Goal: Information Seeking & Learning: Learn about a topic

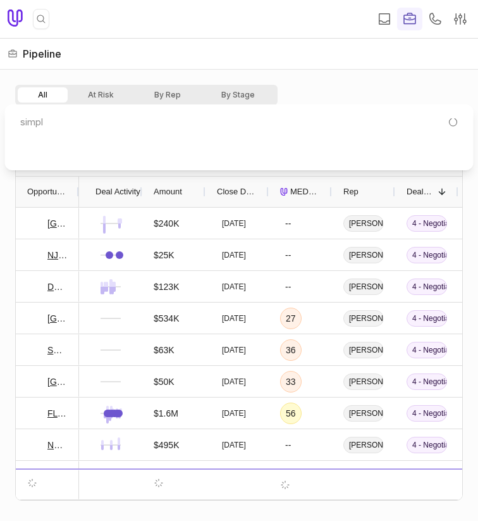
type input "simpli"
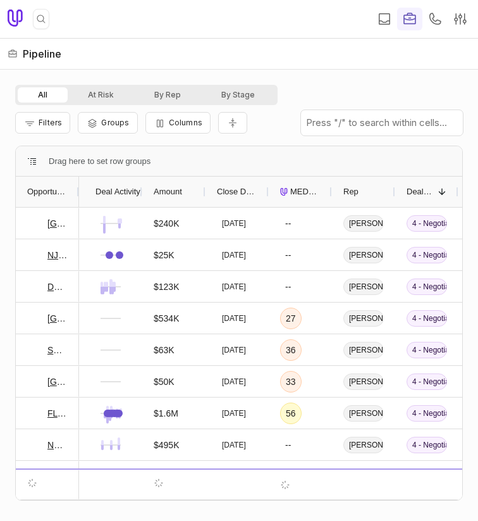
click at [283, 191] on icon "MEDDICC Score" at bounding box center [284, 192] width 8 height 8
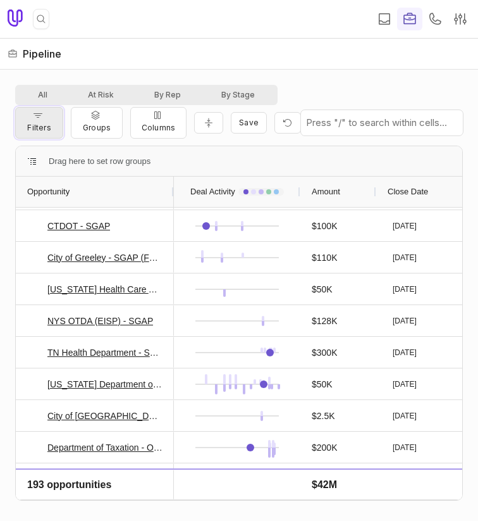
click at [30, 120] on button "Filters" at bounding box center [39, 123] width 48 height 32
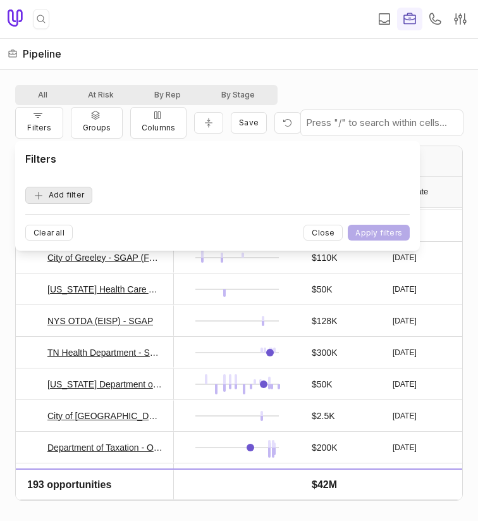
click at [73, 189] on button "Add filter" at bounding box center [58, 195] width 67 height 17
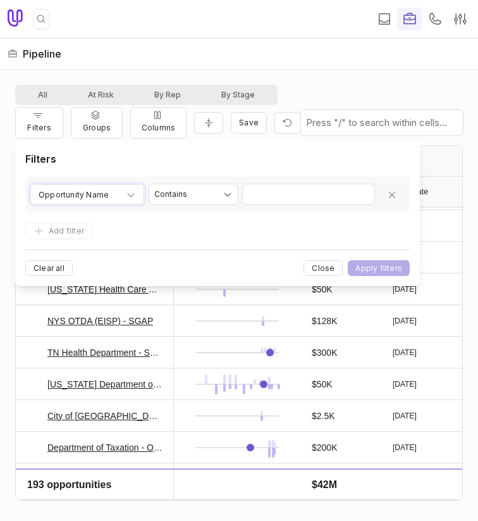
drag, startPoint x: 73, startPoint y: 187, endPoint x: 77, endPoint y: 199, distance: 12.8
click at [73, 187] on span "Opportunity Name" at bounding box center [74, 194] width 70 height 15
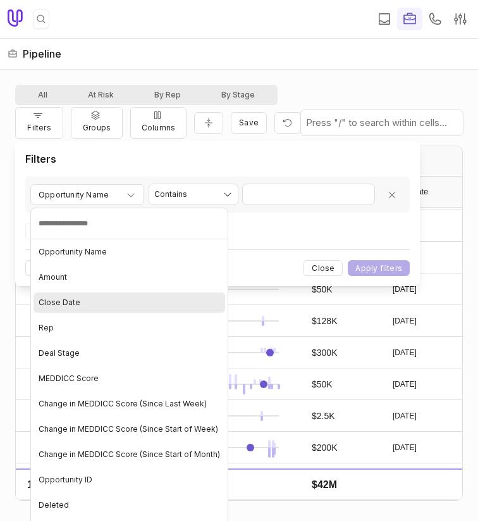
click at [106, 297] on div "Close Date" at bounding box center [130, 302] width 192 height 20
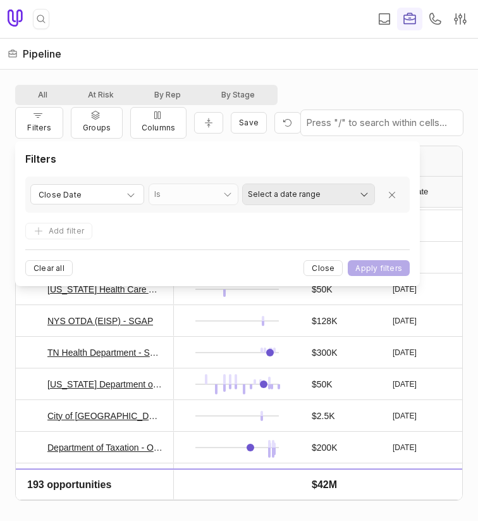
click at [285, 191] on html "Quick search... ⌘ K | Pipeline All At Risk By Rep By Stage Filters Groups Colum…" at bounding box center [239, 260] width 478 height 521
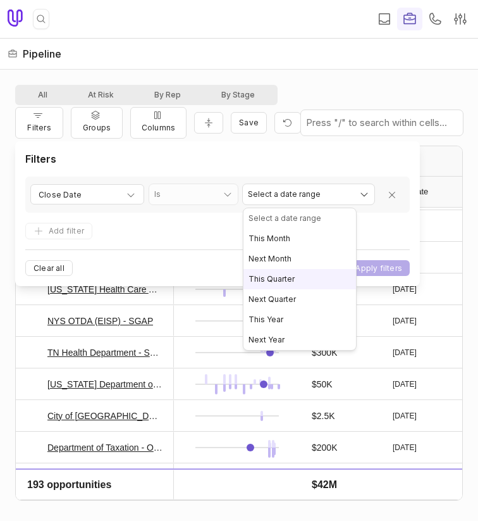
select select "**********"
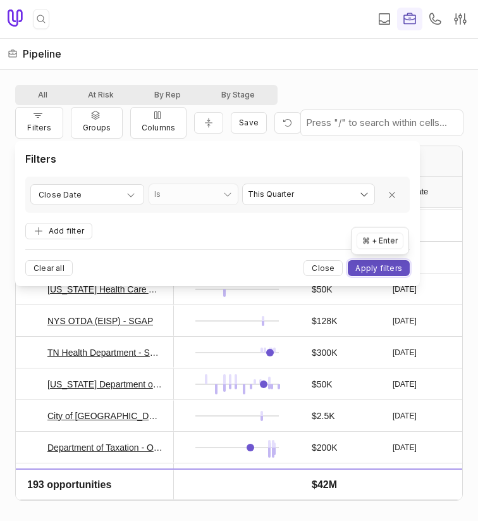
click at [372, 274] on button "Apply filters" at bounding box center [379, 268] width 62 height 16
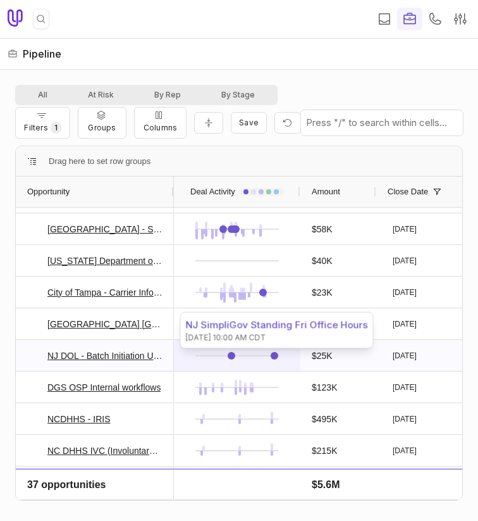
click at [275, 356] on link at bounding box center [275, 356] width 8 height 8
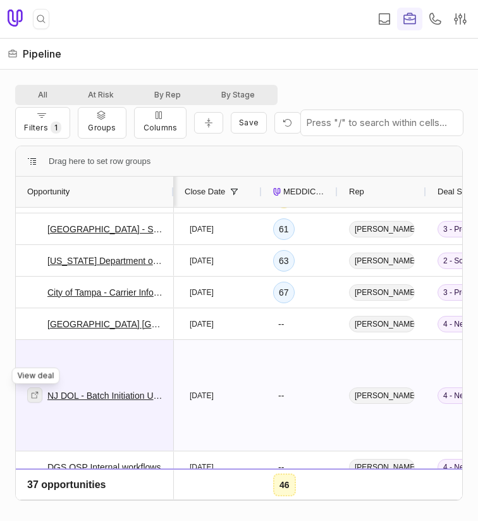
click at [40, 393] on link at bounding box center [34, 394] width 15 height 15
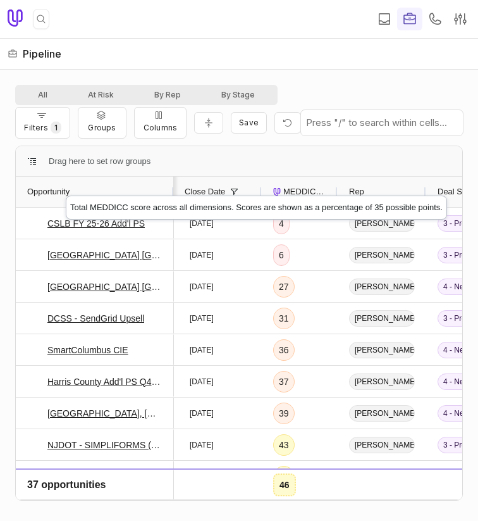
click at [299, 184] on span "MEDDICC Score" at bounding box center [304, 191] width 43 height 15
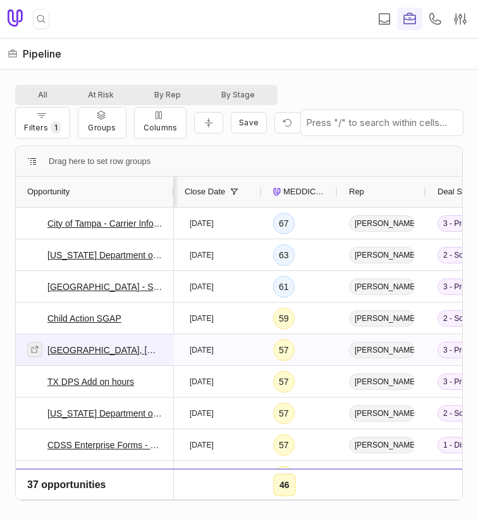
click at [34, 349] on icon at bounding box center [34, 349] width 9 height 9
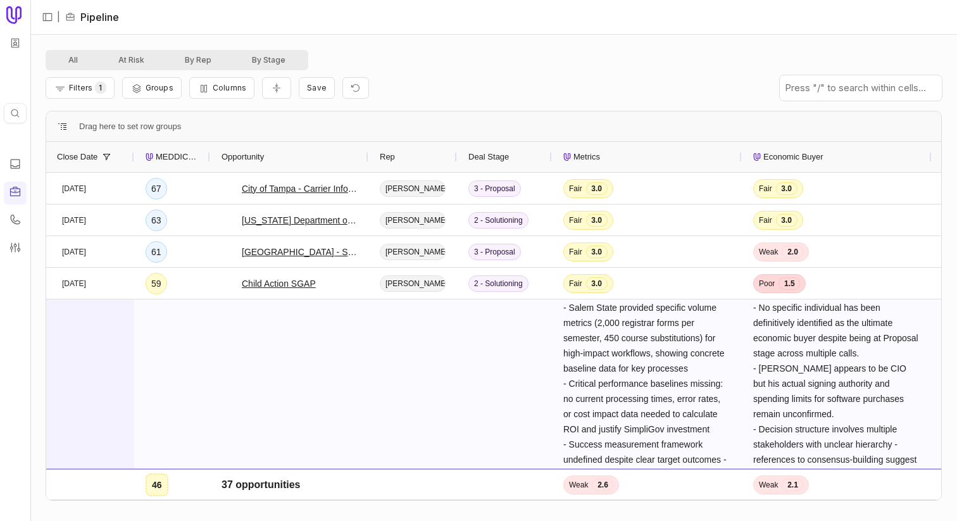
click at [217, 370] on div "Salem State University, MA - SGAP" at bounding box center [289, 498] width 158 height 399
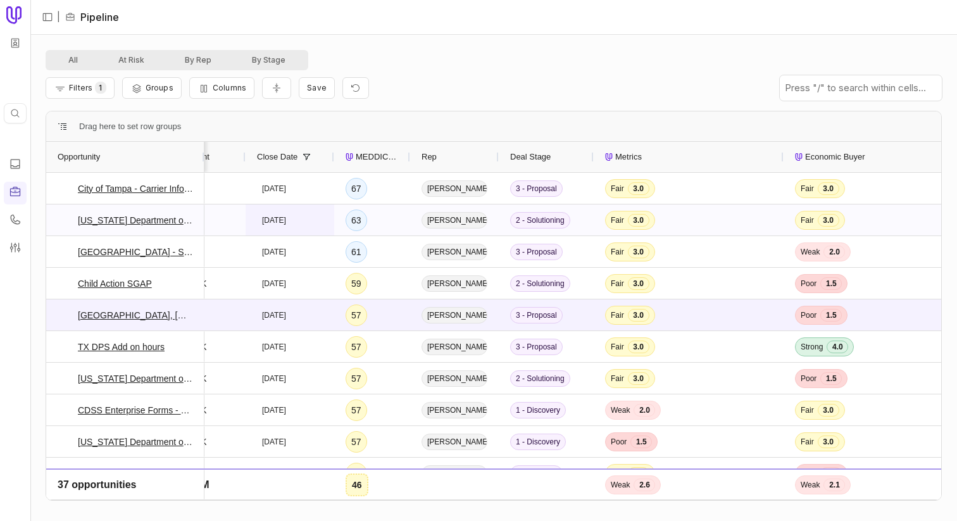
scroll to position [0, 120]
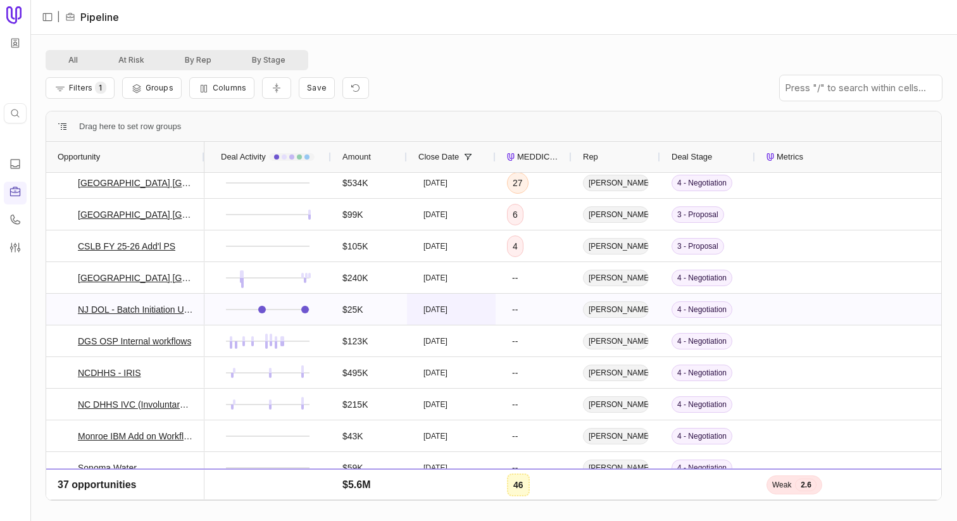
click at [469, 323] on div "Dec 31, 2025" at bounding box center [451, 309] width 89 height 31
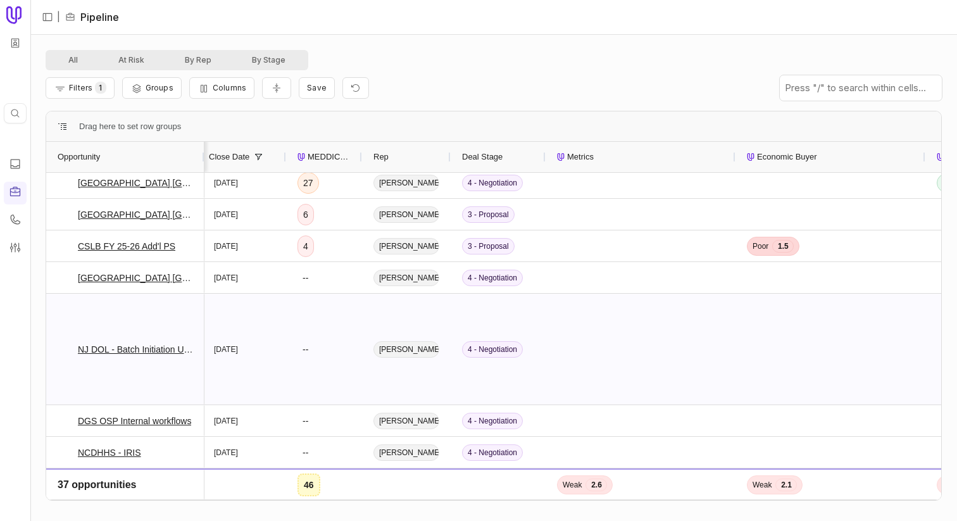
click at [478, 361] on div at bounding box center [640, 349] width 190 height 111
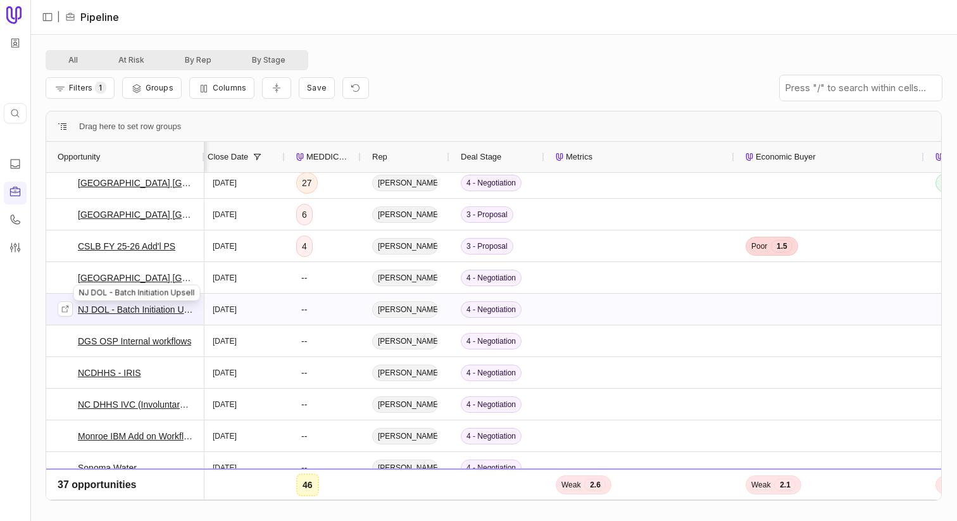
click at [118, 310] on link "NJ DOL - Batch Initiation Upsell" at bounding box center [135, 309] width 115 height 15
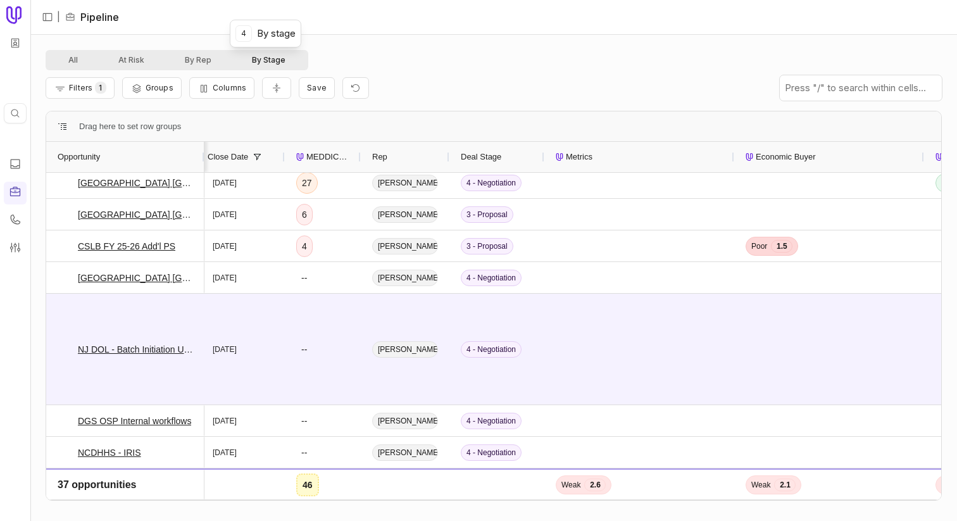
click at [263, 58] on button "By Stage" at bounding box center [269, 60] width 74 height 15
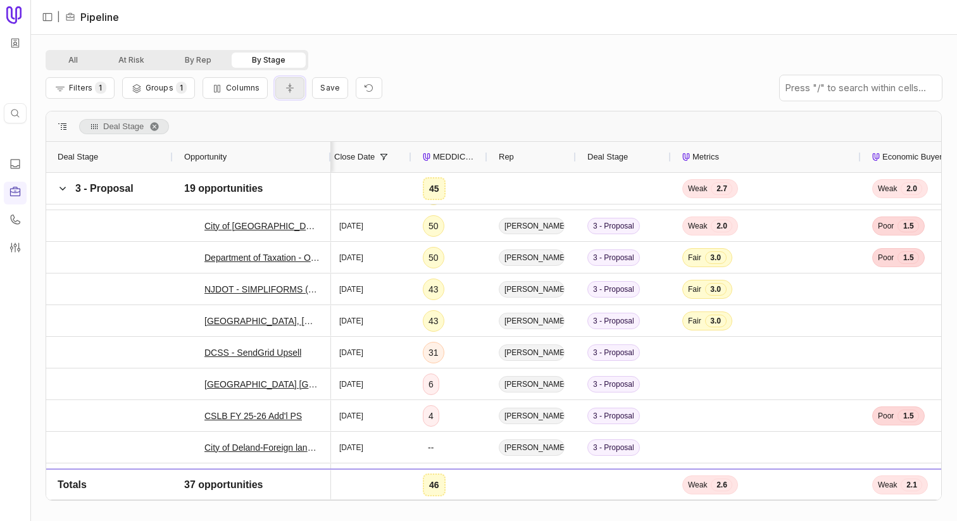
click at [289, 89] on icon "Collapse all rows" at bounding box center [289, 88] width 13 height 10
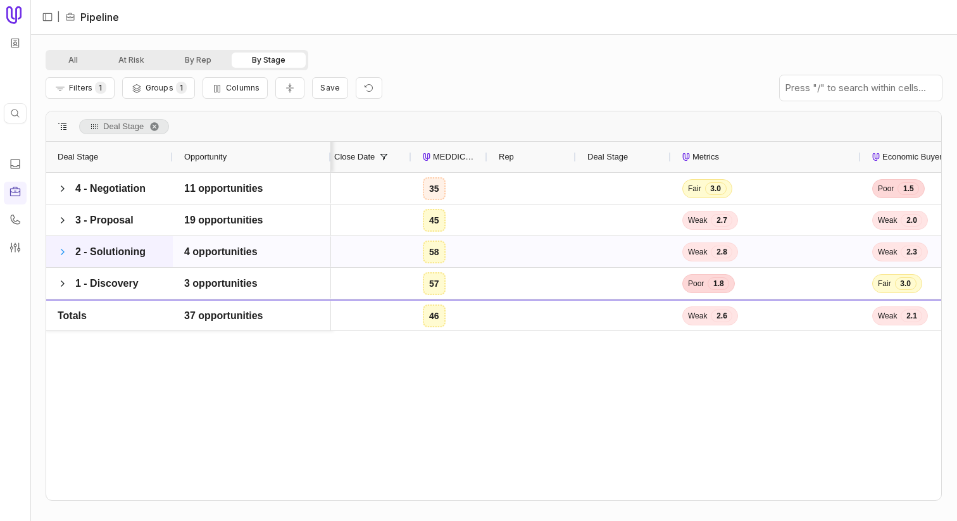
click at [66, 256] on span at bounding box center [63, 252] width 10 height 10
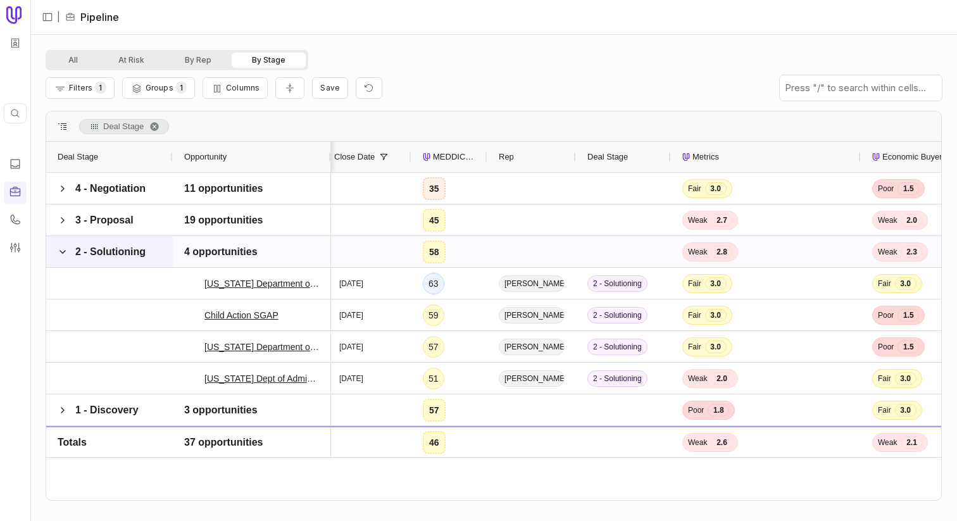
click at [66, 256] on span at bounding box center [63, 252] width 10 height 10
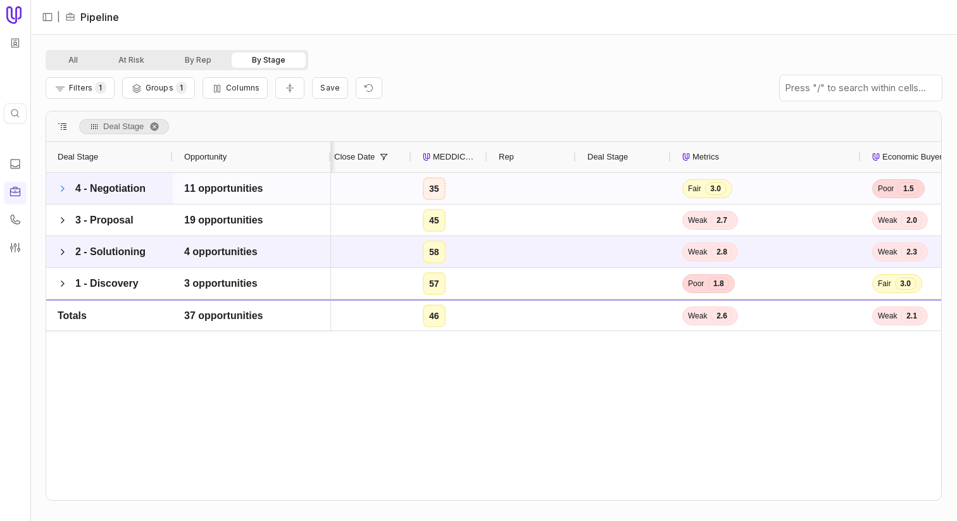
click at [65, 185] on span at bounding box center [63, 188] width 10 height 10
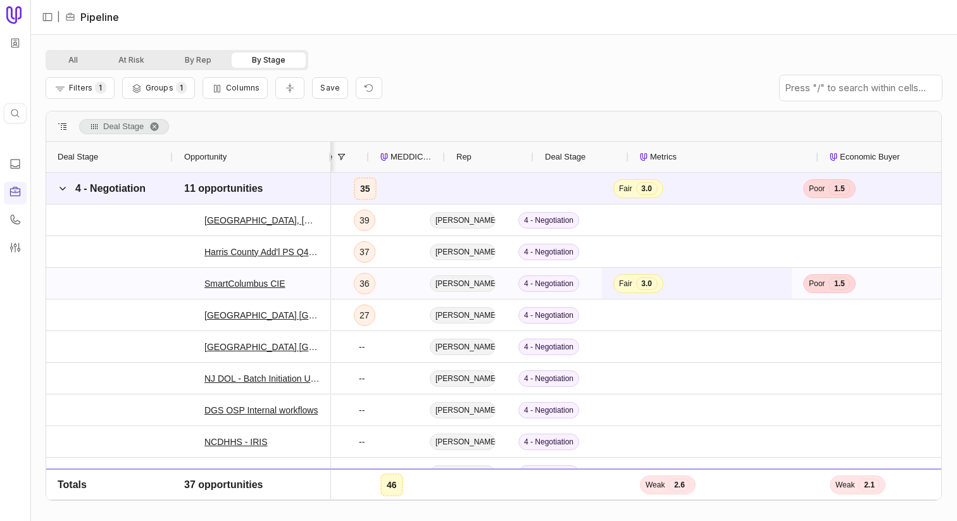
scroll to position [0, 287]
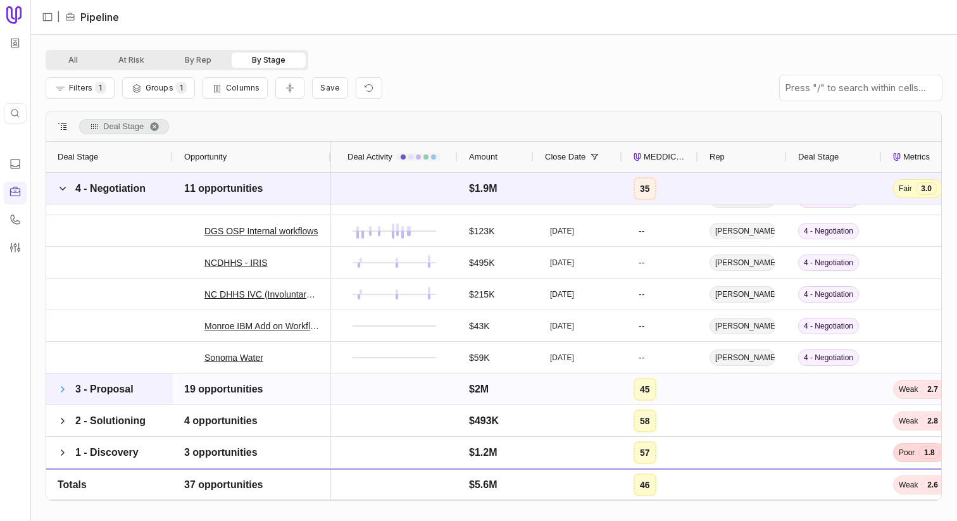
click at [58, 388] on span at bounding box center [63, 389] width 10 height 10
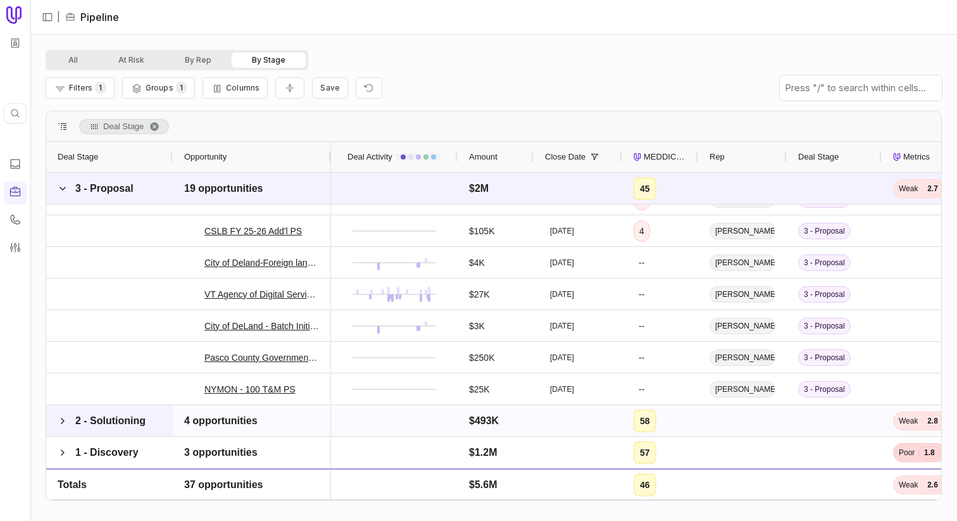
click at [65, 416] on span at bounding box center [63, 421] width 10 height 10
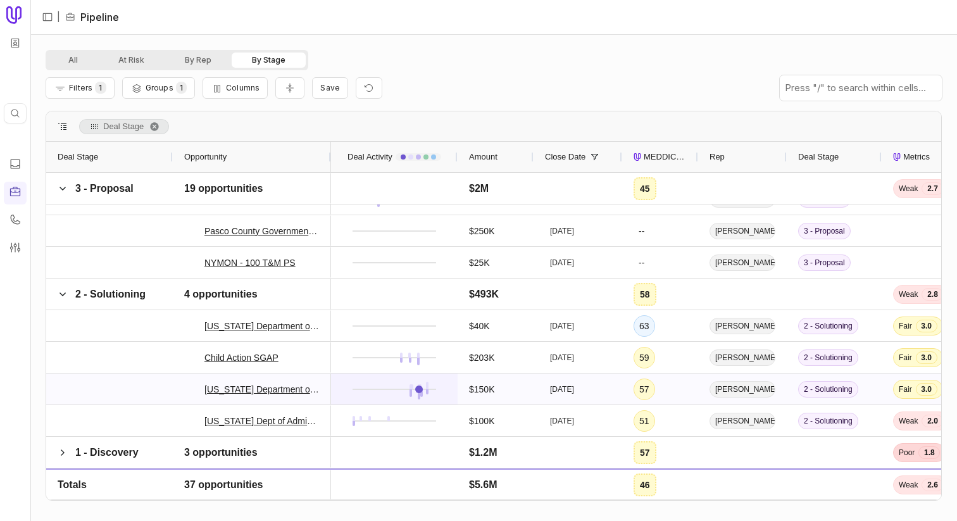
click at [419, 387] on link at bounding box center [419, 389] width 8 height 8
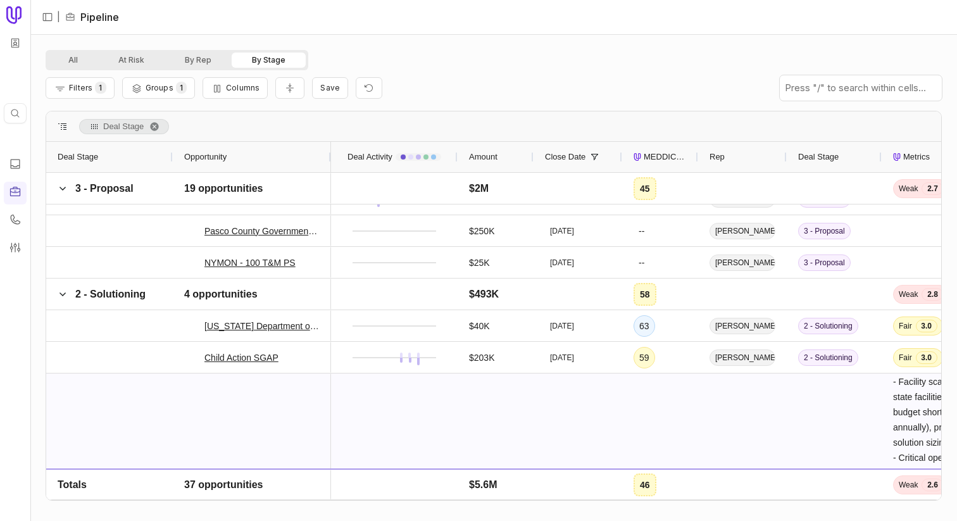
drag, startPoint x: 397, startPoint y: 430, endPoint x: 406, endPoint y: 413, distance: 19.0
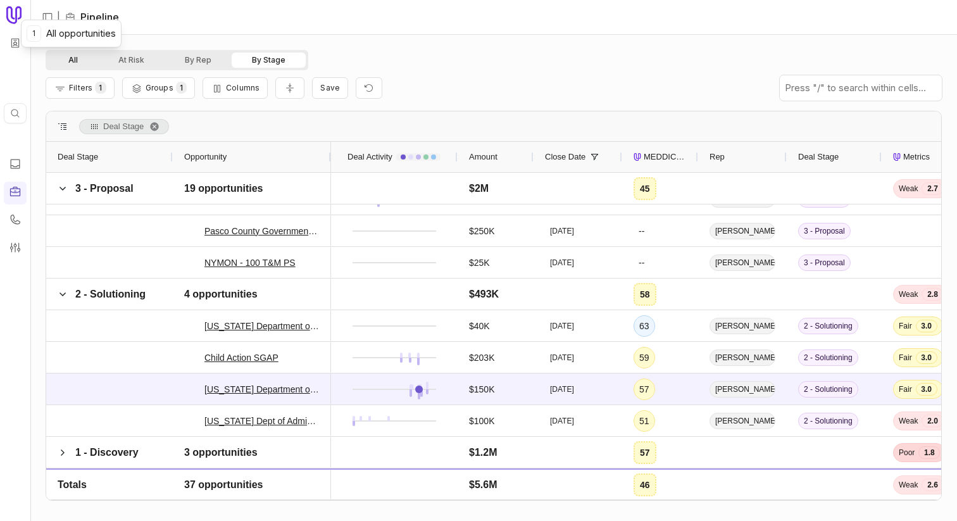
click at [68, 63] on button "All" at bounding box center [73, 60] width 50 height 15
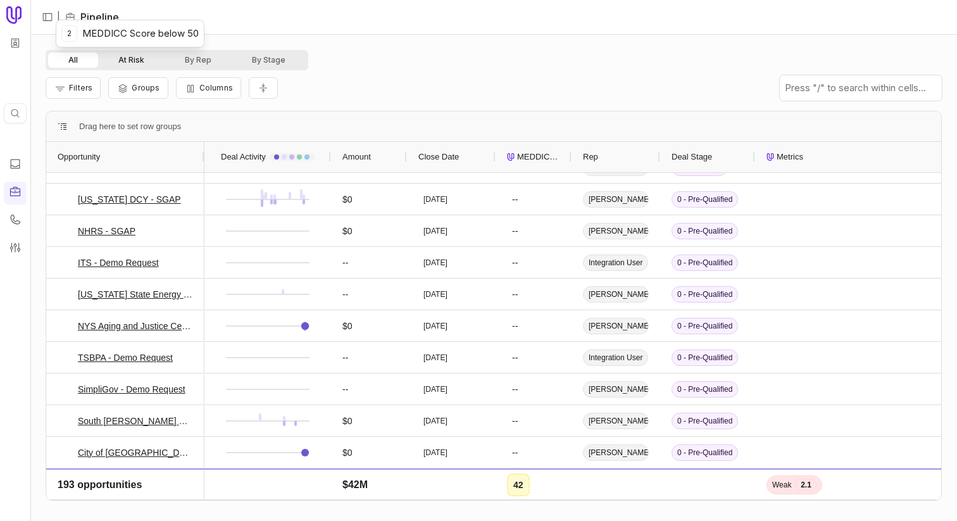
click at [133, 66] on button "At Risk" at bounding box center [131, 60] width 66 height 15
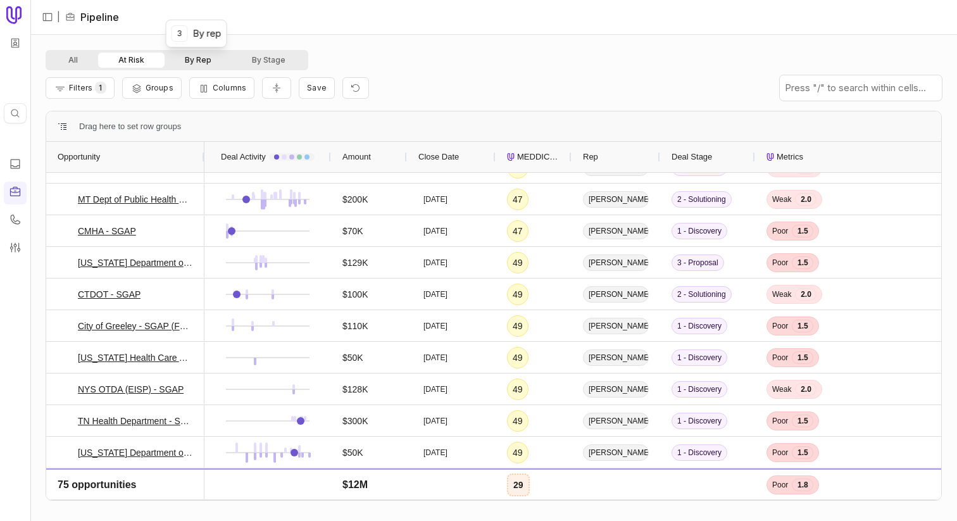
click at [180, 63] on button "By Rep" at bounding box center [198, 60] width 67 height 15
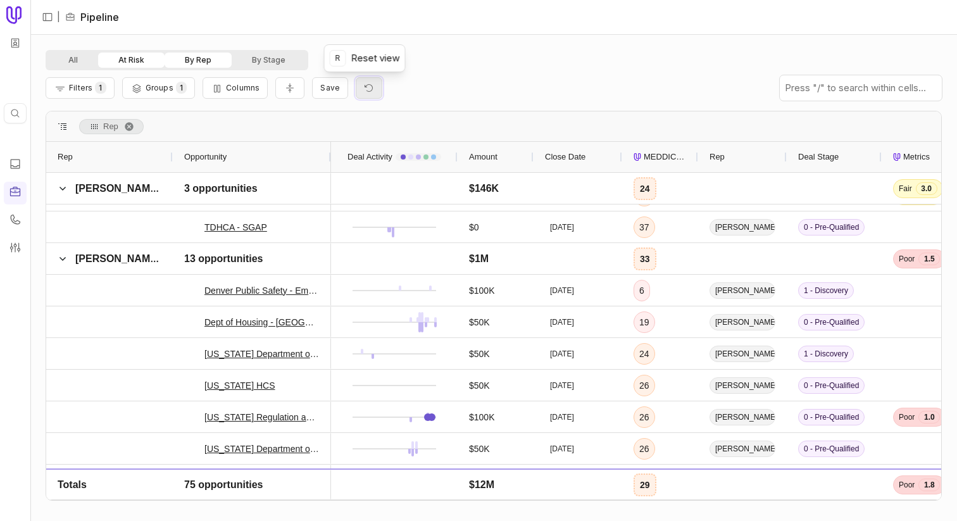
click at [358, 94] on button "Reset view" at bounding box center [369, 88] width 27 height 22
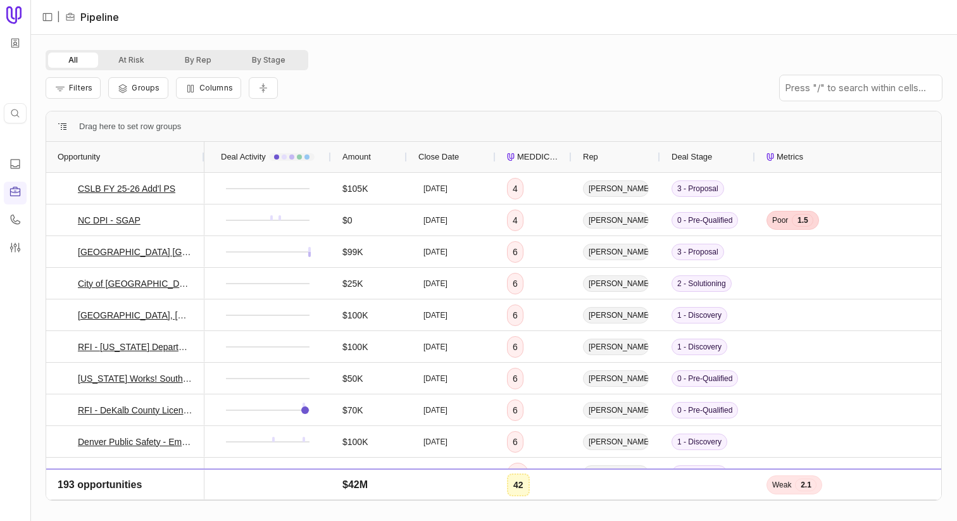
click at [478, 152] on div "Metrics" at bounding box center [849, 157] width 167 height 30
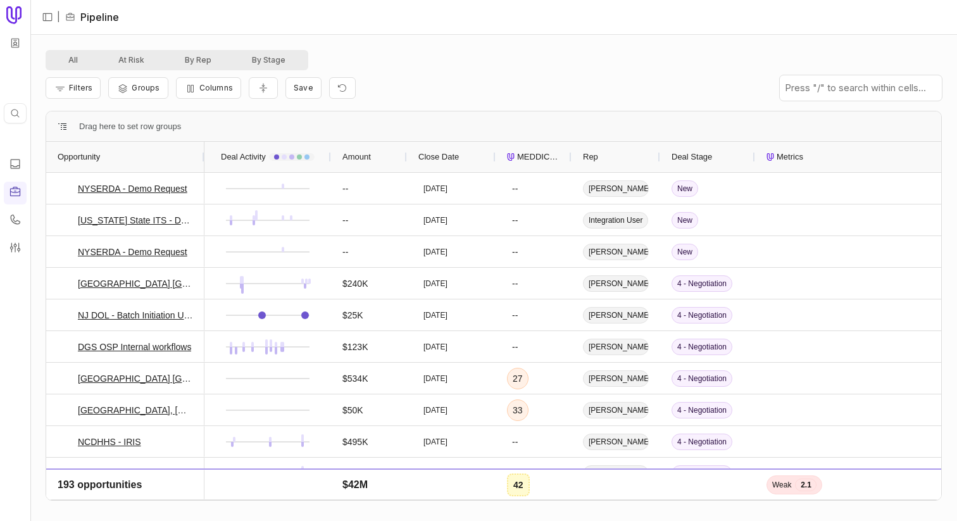
click at [478, 152] on div "Metrics" at bounding box center [849, 157] width 167 height 30
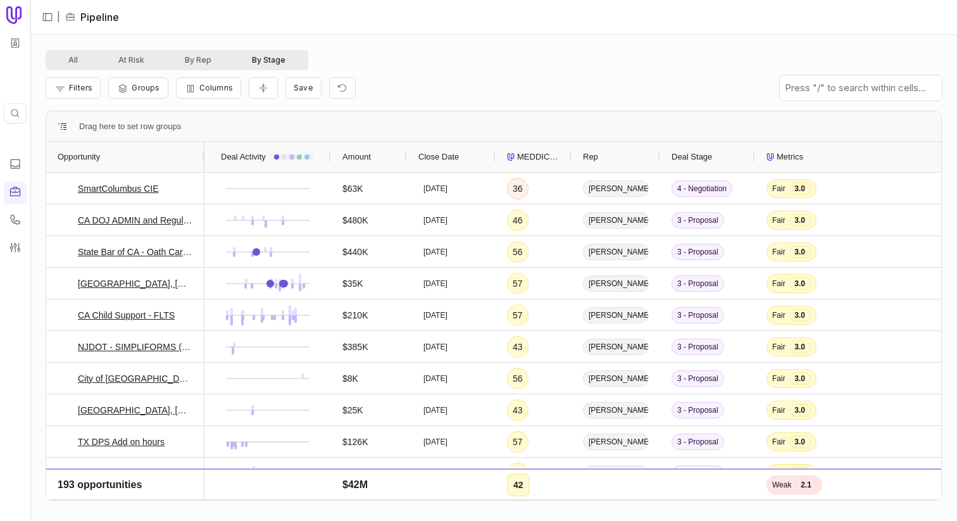
click at [273, 61] on button "By Stage" at bounding box center [269, 60] width 74 height 15
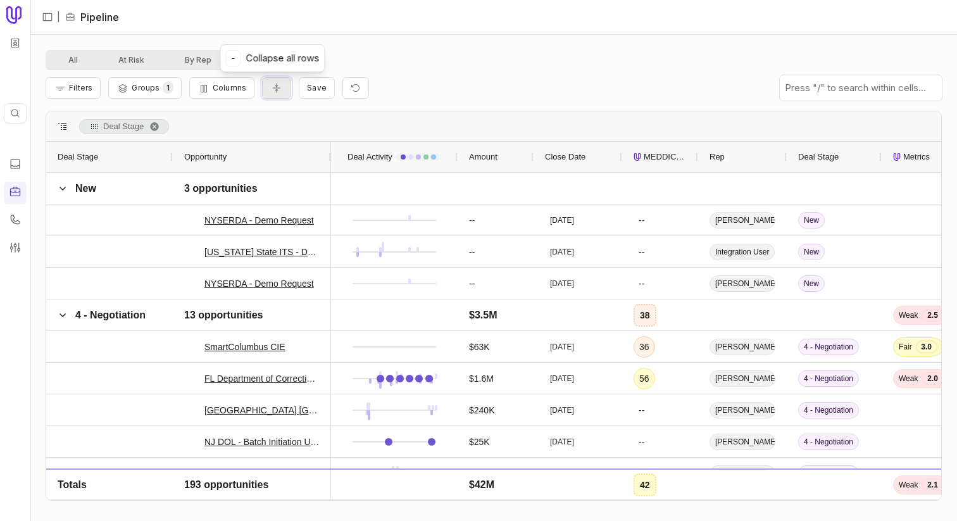
click at [276, 95] on button "Collapse all rows" at bounding box center [276, 88] width 29 height 22
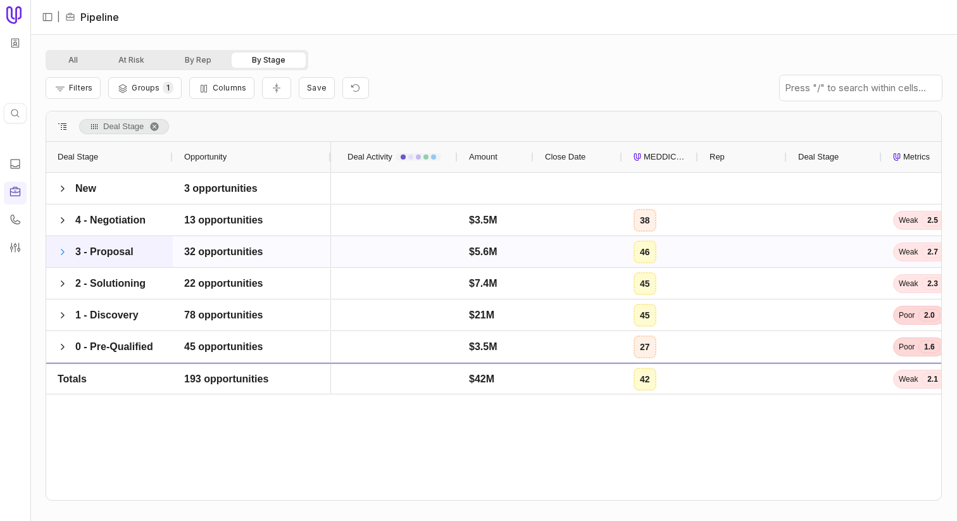
click at [58, 253] on span at bounding box center [63, 252] width 10 height 10
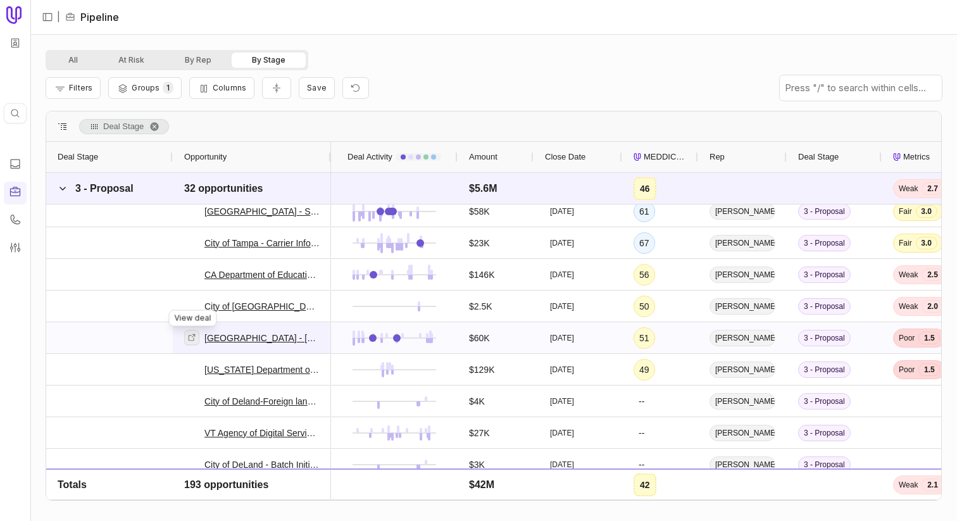
click at [192, 333] on icon at bounding box center [191, 337] width 9 height 9
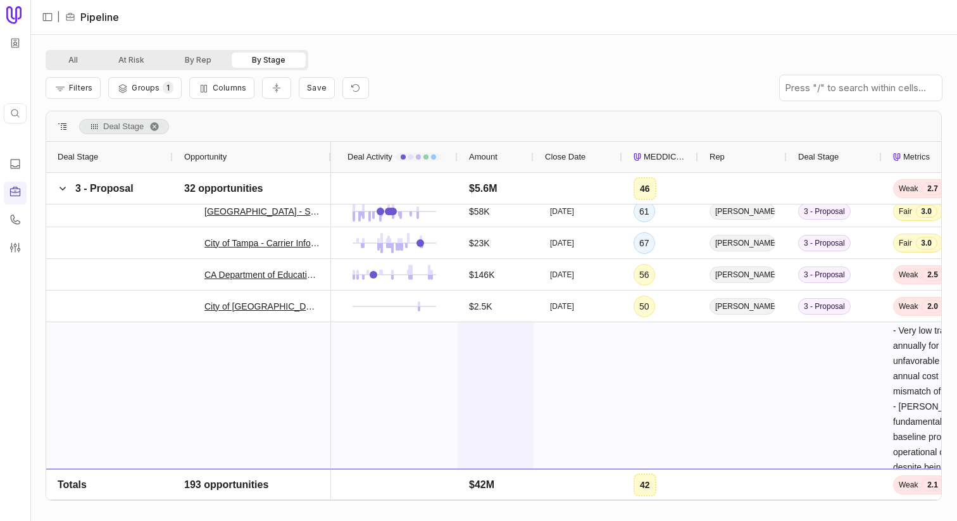
click at [478, 345] on div "$60K" at bounding box center [495, 514] width 76 height 384
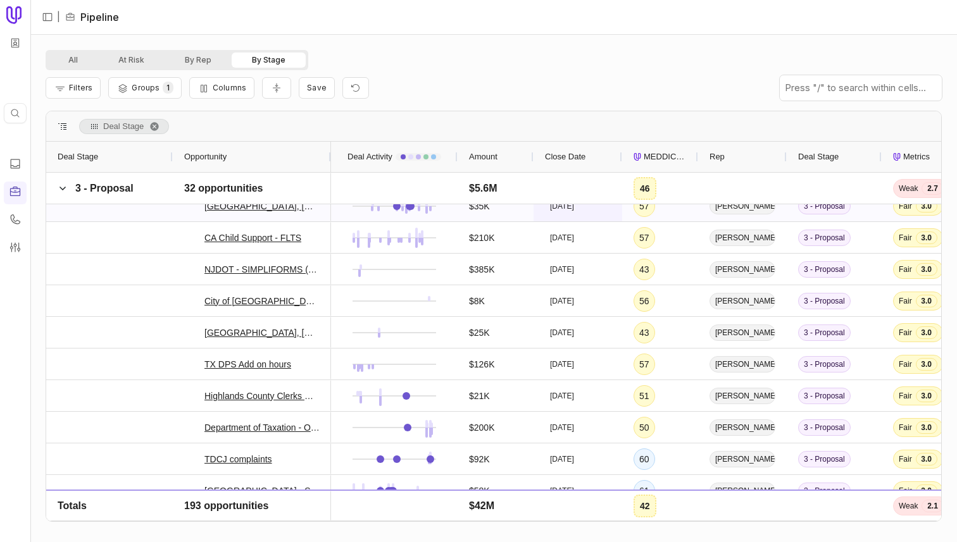
scroll to position [0, 65]
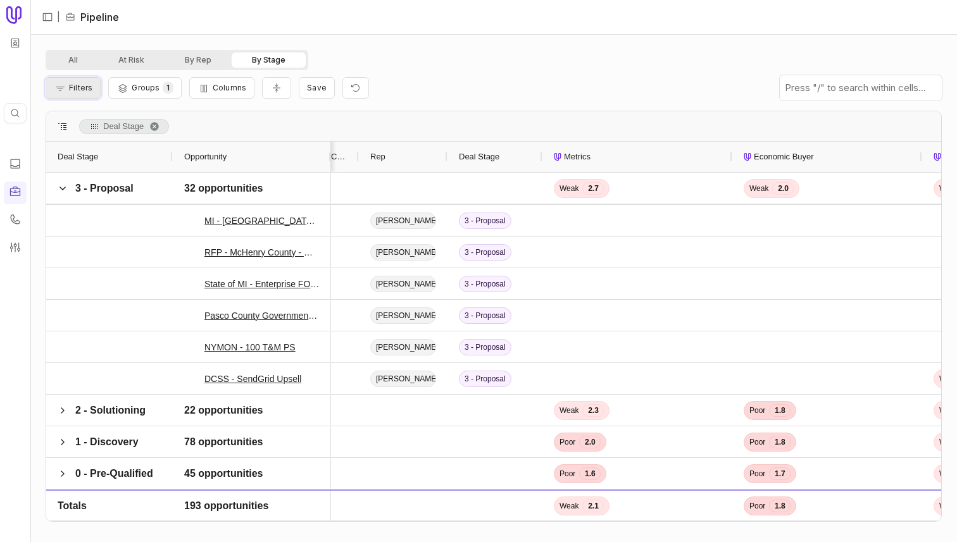
click at [66, 84] on button "Filters" at bounding box center [73, 88] width 55 height 22
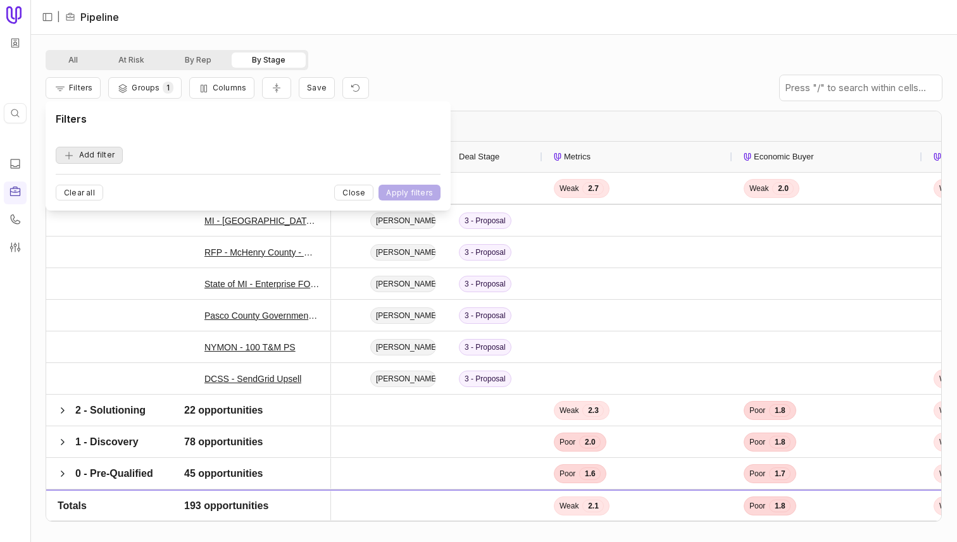
click at [101, 148] on button "Add filter" at bounding box center [89, 155] width 67 height 17
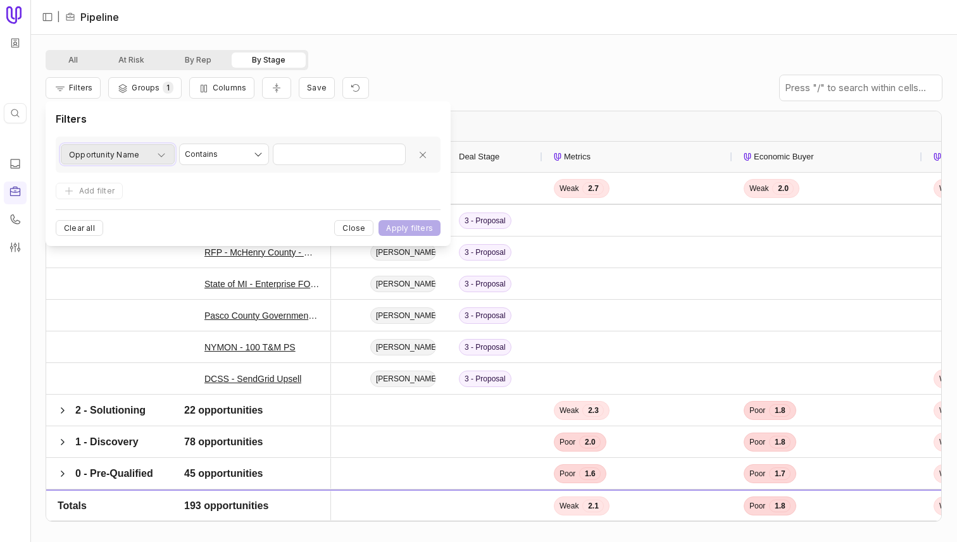
click at [103, 154] on span "Opportunity Name" at bounding box center [104, 154] width 70 height 15
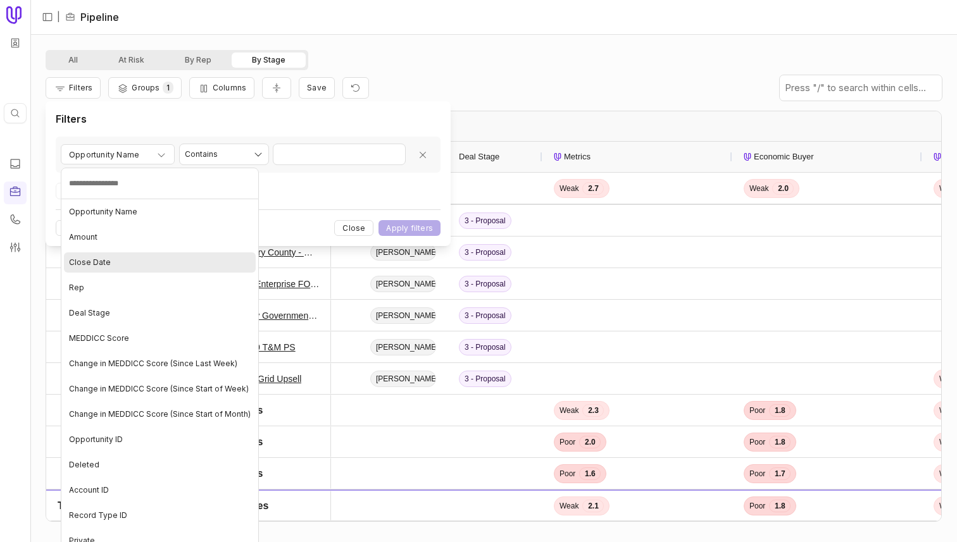
click at [162, 263] on div "Close Date" at bounding box center [160, 262] width 192 height 20
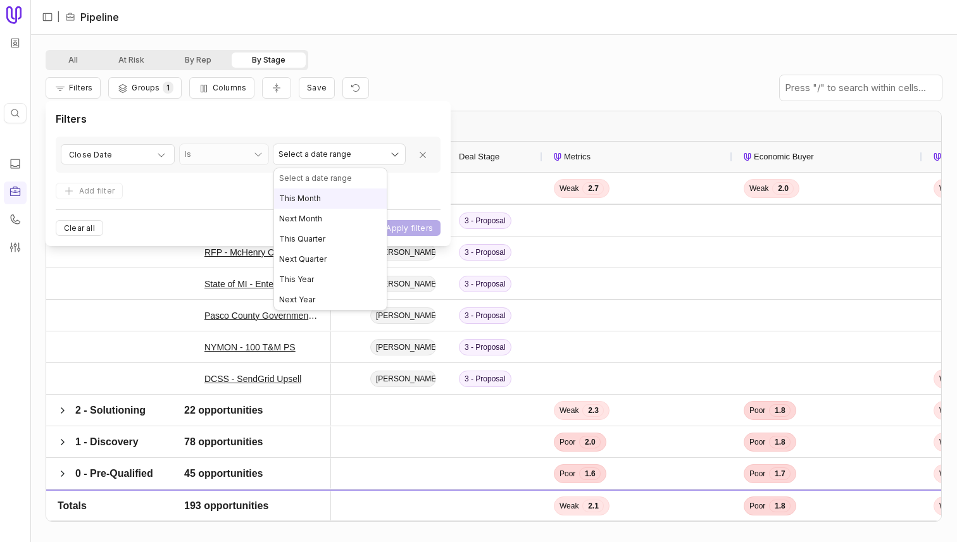
click at [313, 160] on html "Quick search... ⌘ K | Pipeline All At Risk By Rep By Stage Filters Groups 1 Col…" at bounding box center [478, 271] width 957 height 542
select select "**********"
drag, startPoint x: 315, startPoint y: 247, endPoint x: 363, endPoint y: 235, distance: 48.8
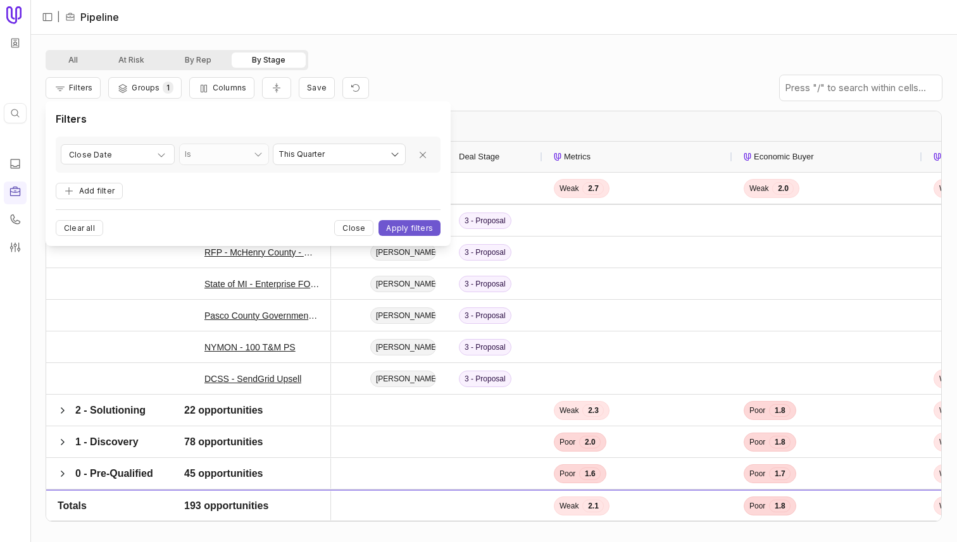
click at [409, 215] on form "**********" at bounding box center [248, 186] width 385 height 99
click at [404, 222] on button "Apply filters" at bounding box center [409, 228] width 62 height 16
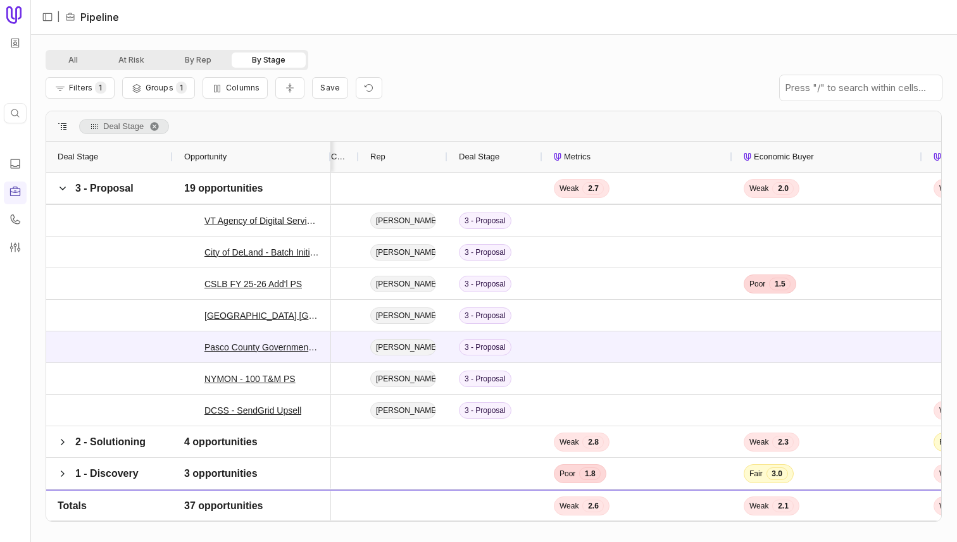
click at [478, 82] on div "Filters 1 Groups 1 Columns Save" at bounding box center [494, 87] width 896 height 35
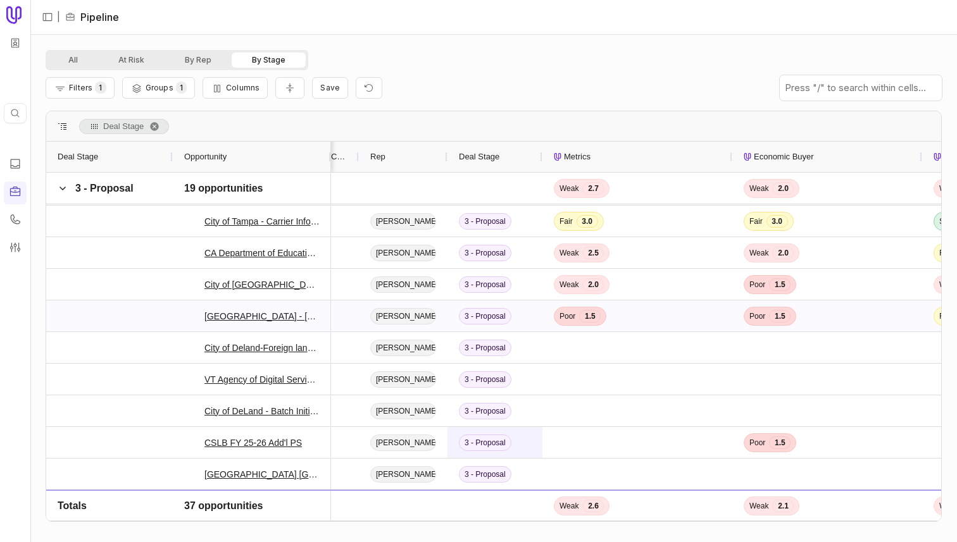
scroll to position [218, 0]
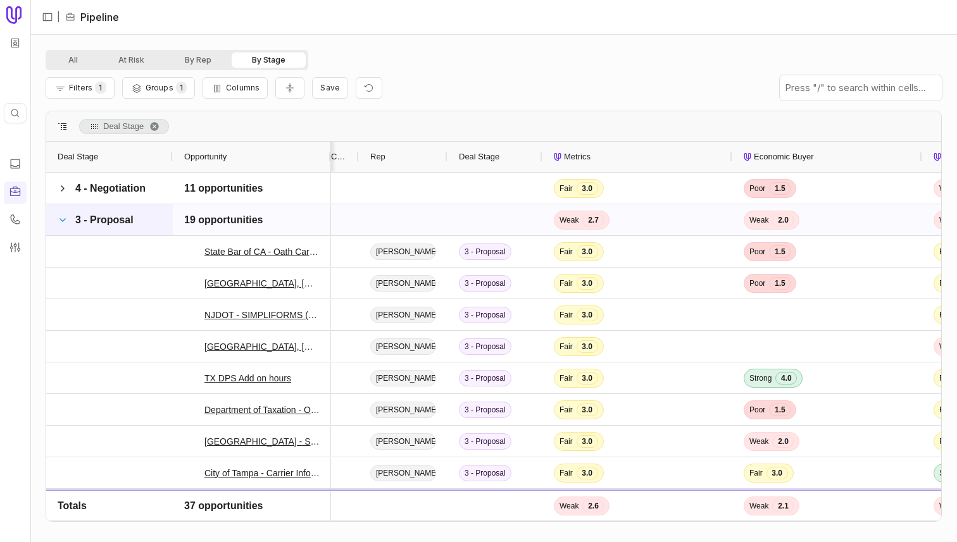
click at [66, 215] on span at bounding box center [63, 220] width 10 height 10
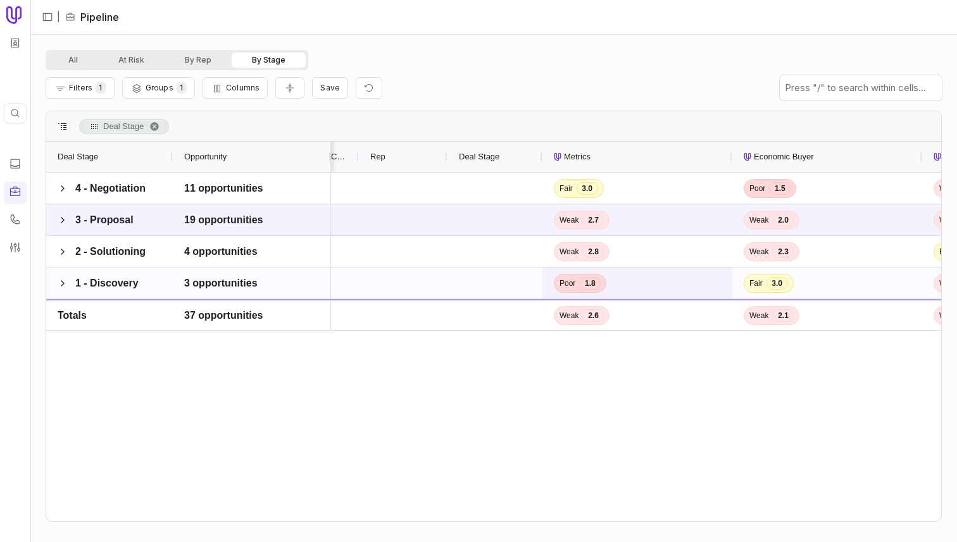
scroll to position [0, 394]
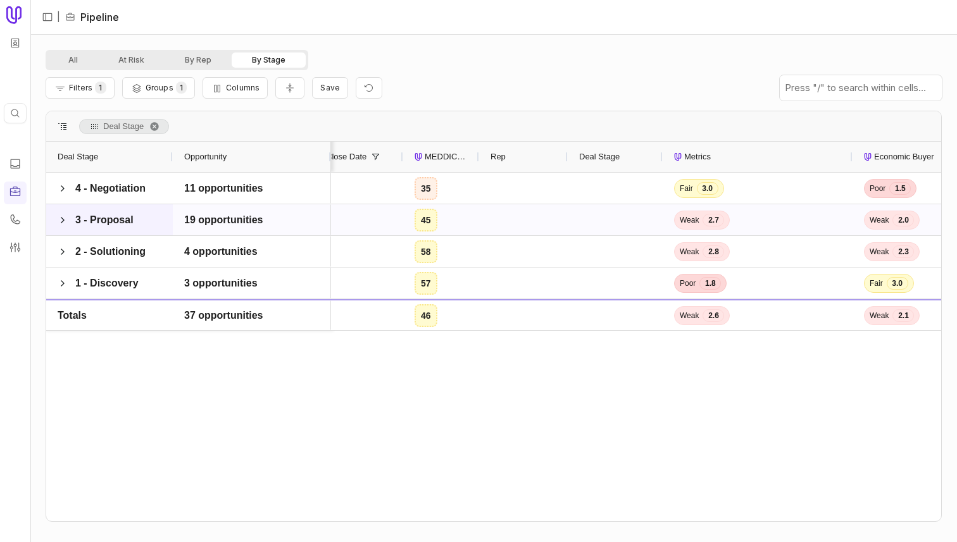
click at [63, 213] on span at bounding box center [63, 220] width 10 height 25
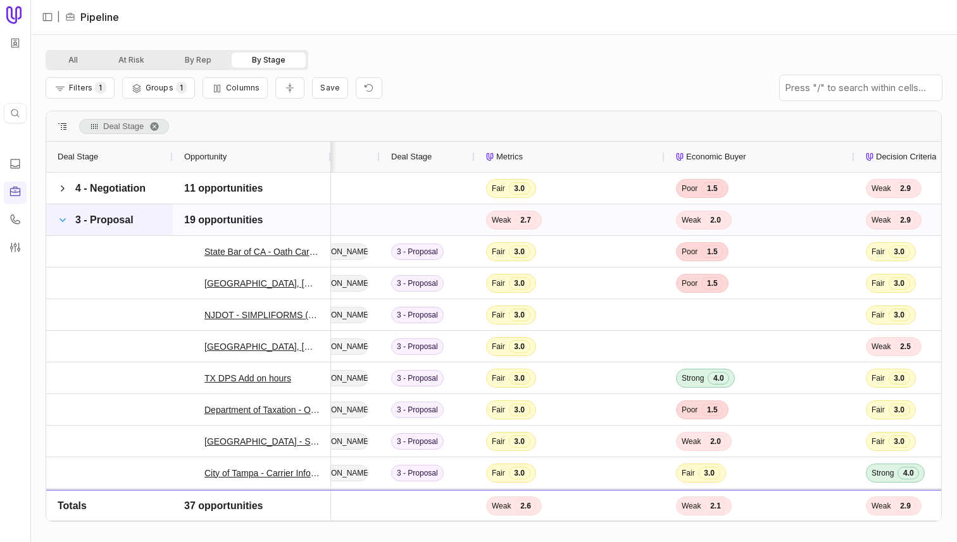
click at [58, 220] on span at bounding box center [63, 220] width 10 height 10
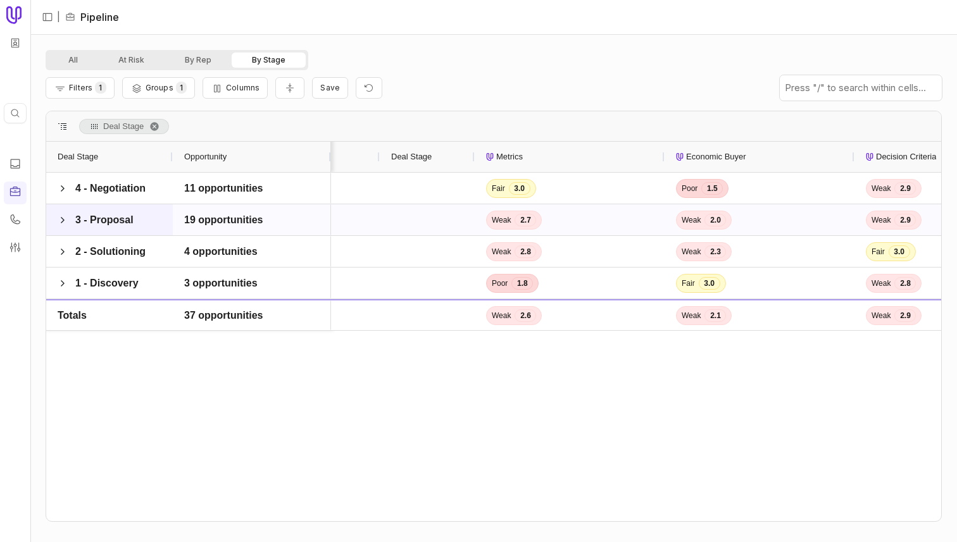
click at [58, 220] on span at bounding box center [63, 220] width 10 height 10
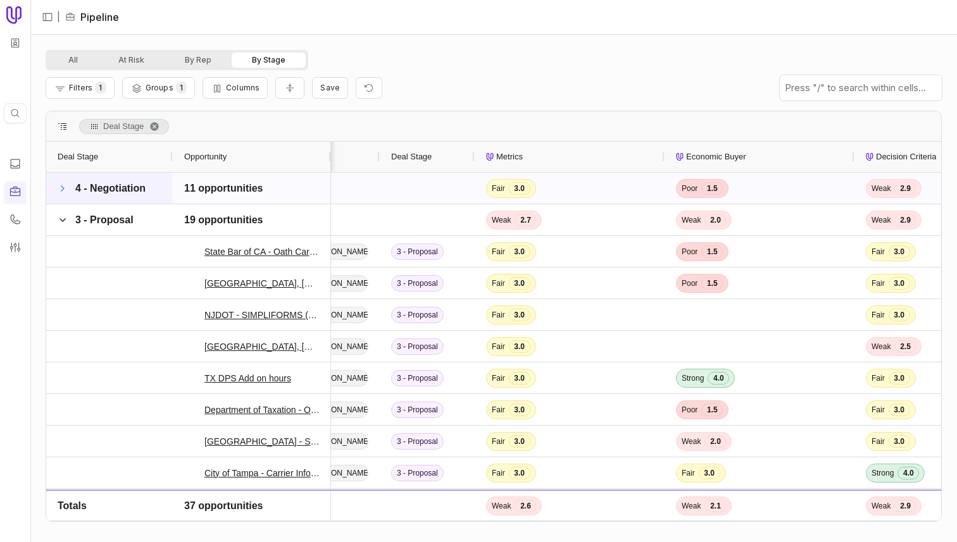
click at [63, 188] on span at bounding box center [63, 188] width 10 height 10
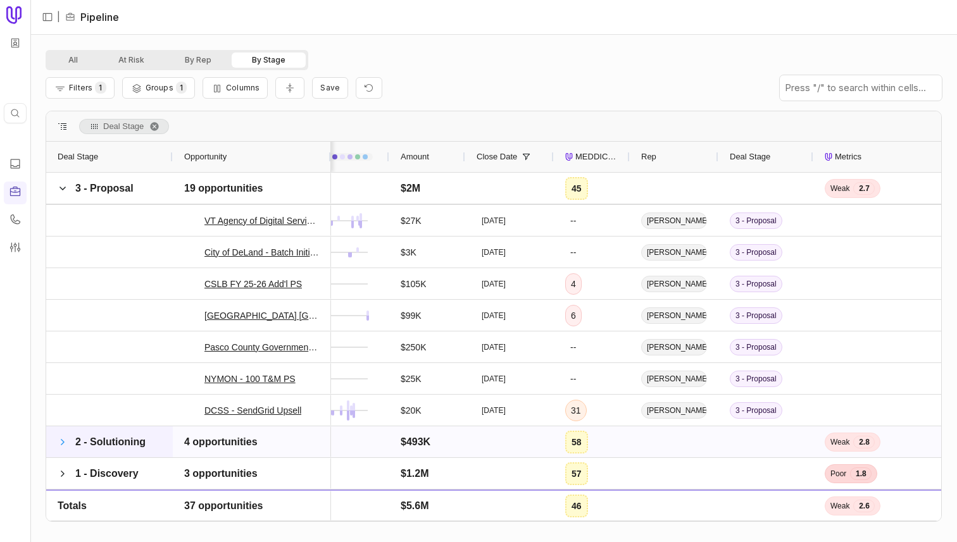
click at [61, 439] on span at bounding box center [63, 442] width 10 height 10
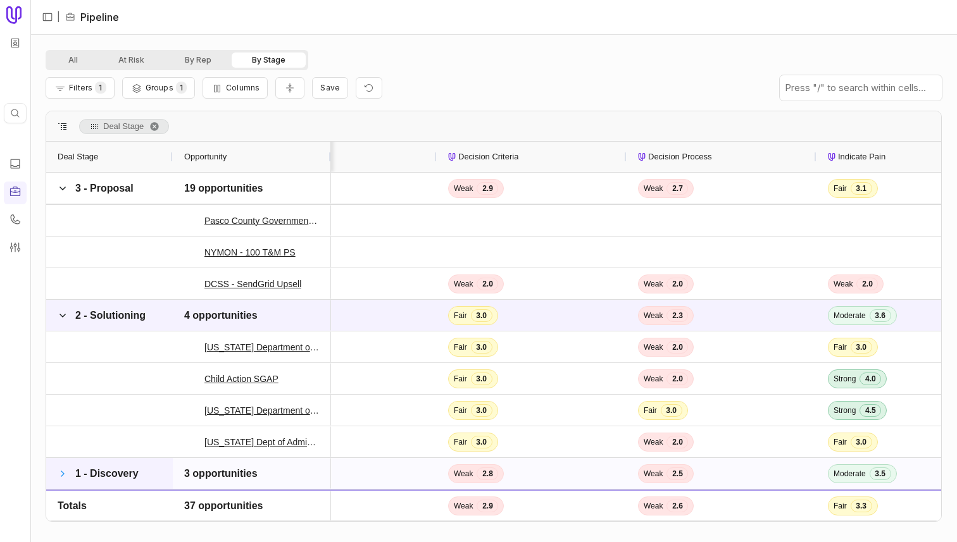
click at [65, 473] on span at bounding box center [63, 474] width 10 height 10
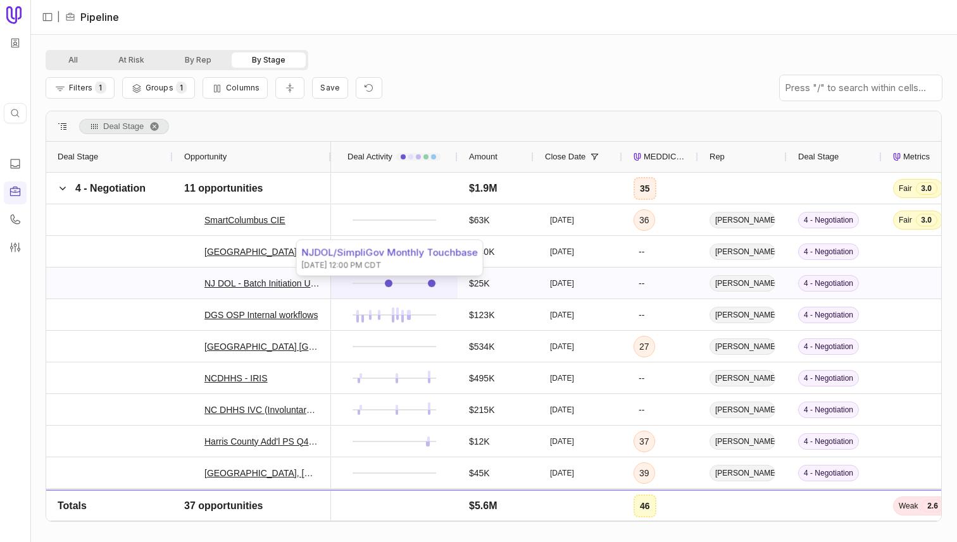
click at [389, 283] on link at bounding box center [389, 284] width 8 height 8
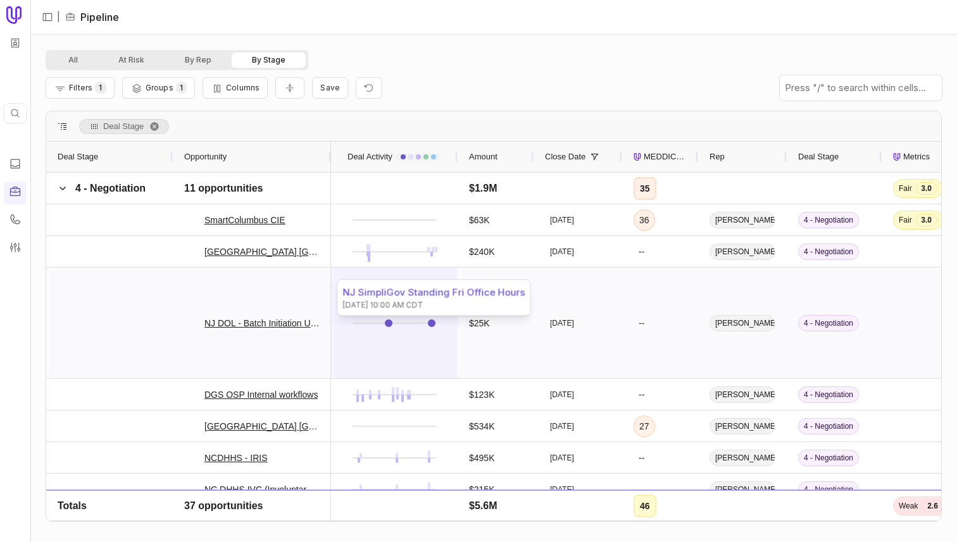
click at [431, 325] on link at bounding box center [432, 324] width 8 height 8
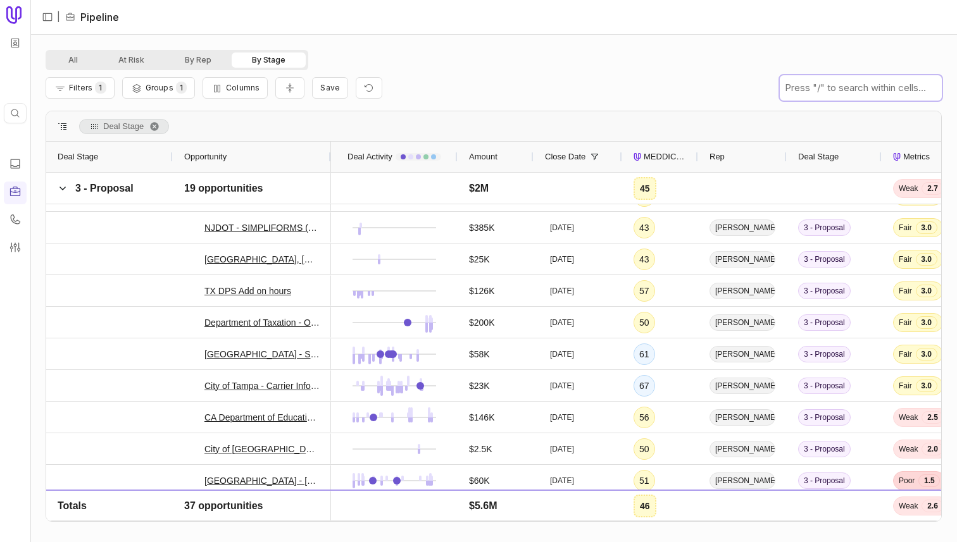
click at [478, 94] on input "text" at bounding box center [861, 87] width 162 height 25
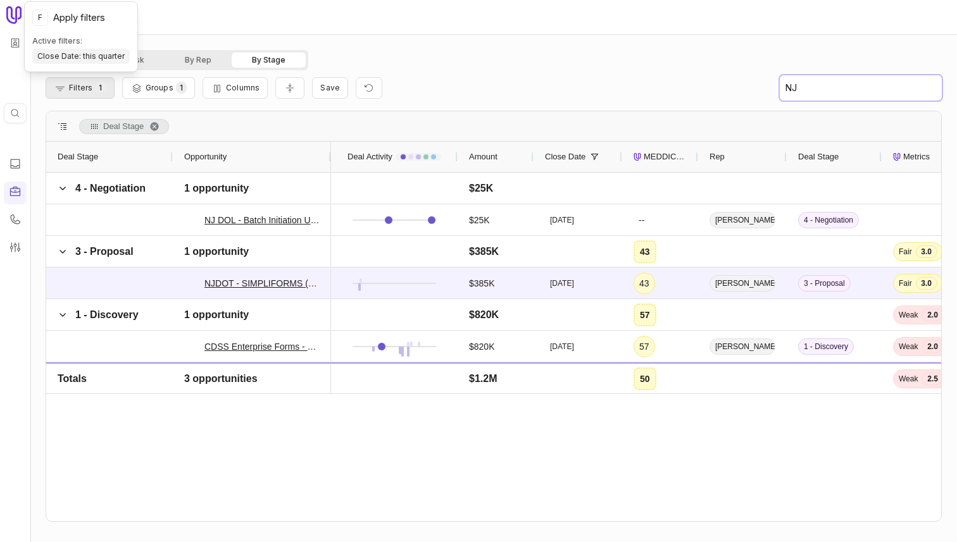
type input "NJ"
click at [99, 87] on span "1" at bounding box center [100, 88] width 11 height 12
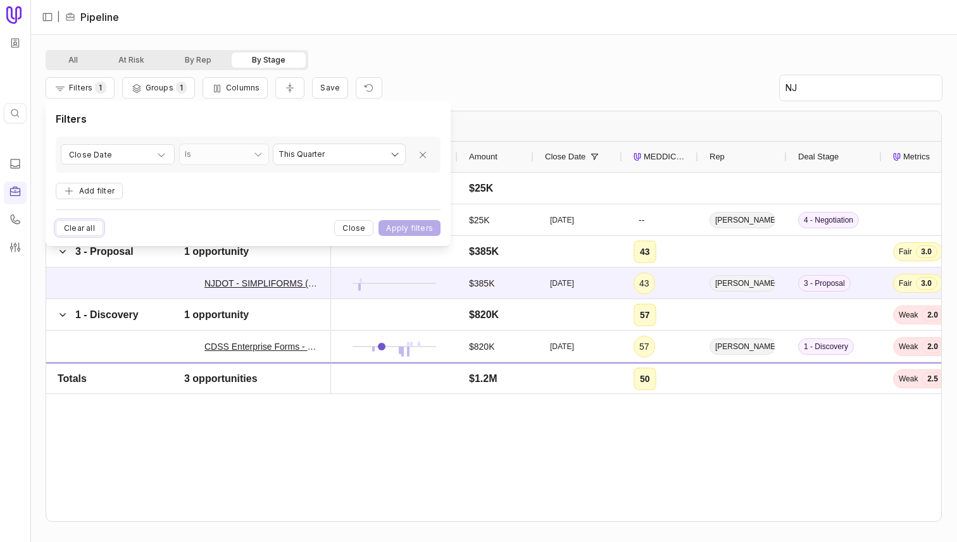
click at [80, 226] on button "Clear all" at bounding box center [79, 228] width 47 height 16
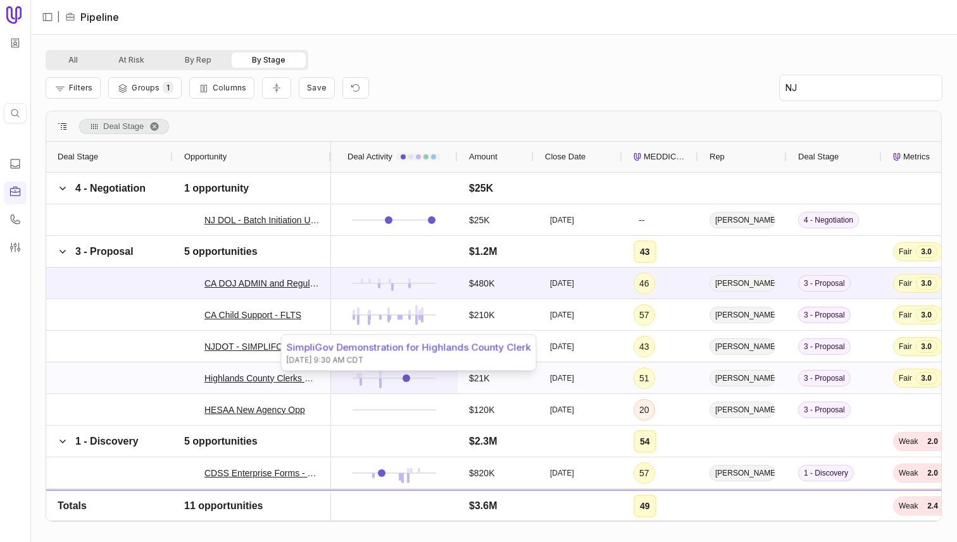
click at [408, 378] on link at bounding box center [406, 379] width 8 height 8
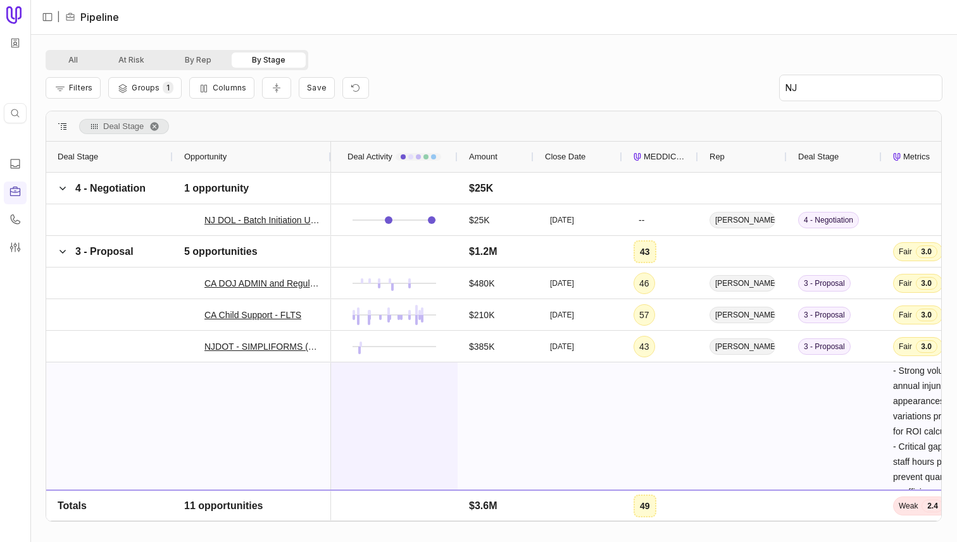
drag, startPoint x: 362, startPoint y: 373, endPoint x: 360, endPoint y: 366, distance: 6.6
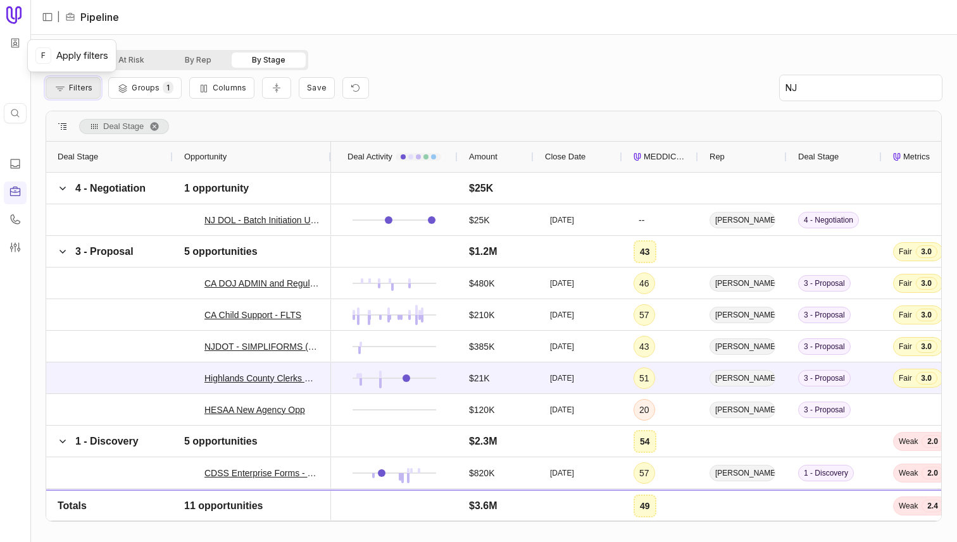
click at [68, 88] on button "Filters" at bounding box center [73, 88] width 55 height 22
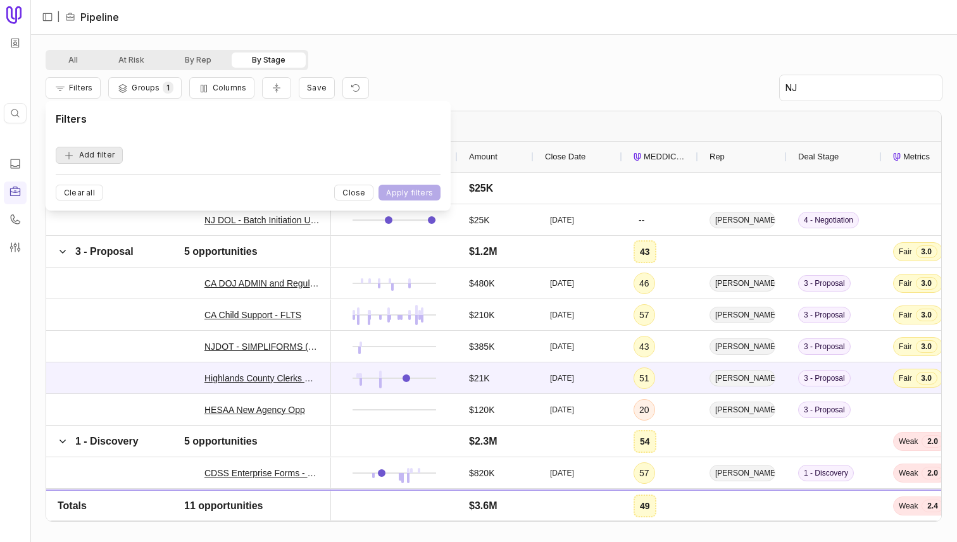
click at [100, 150] on button "Add filter" at bounding box center [89, 155] width 67 height 17
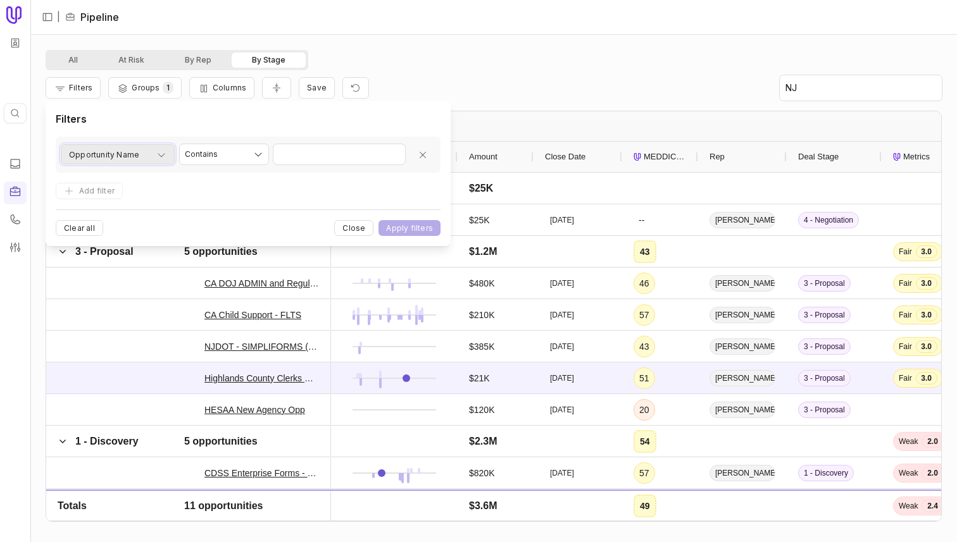
click at [154, 146] on button "Opportunity Name" at bounding box center [118, 154] width 114 height 20
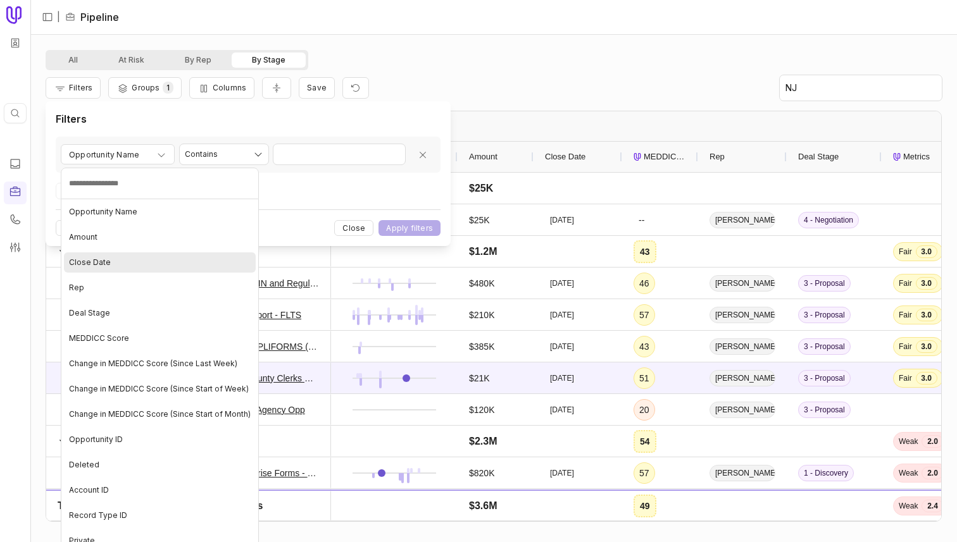
click at [149, 265] on div "Close Date" at bounding box center [160, 262] width 192 height 20
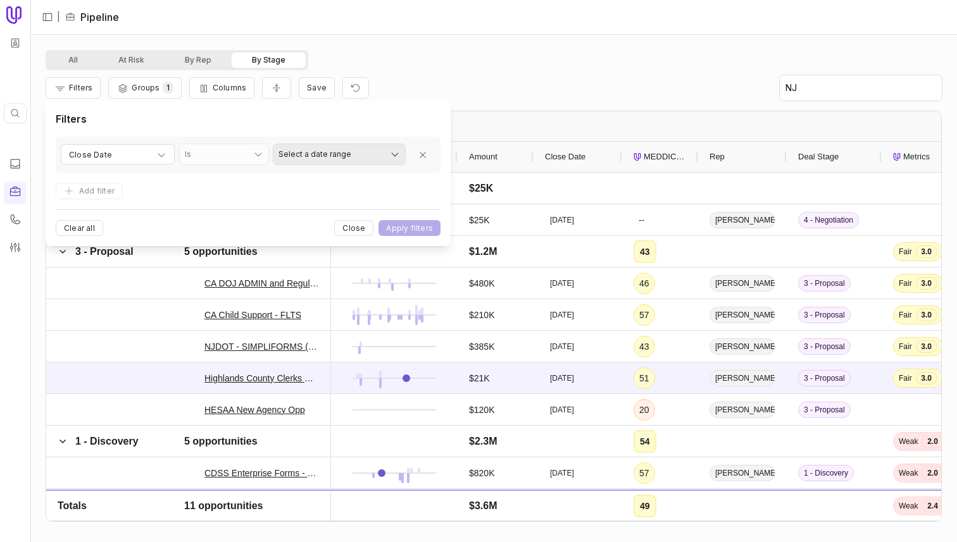
click at [371, 148] on html "Quick search... ⌘ K | Pipeline All At Risk By Rep By Stage Filters Groups 1 Col…" at bounding box center [478, 271] width 957 height 542
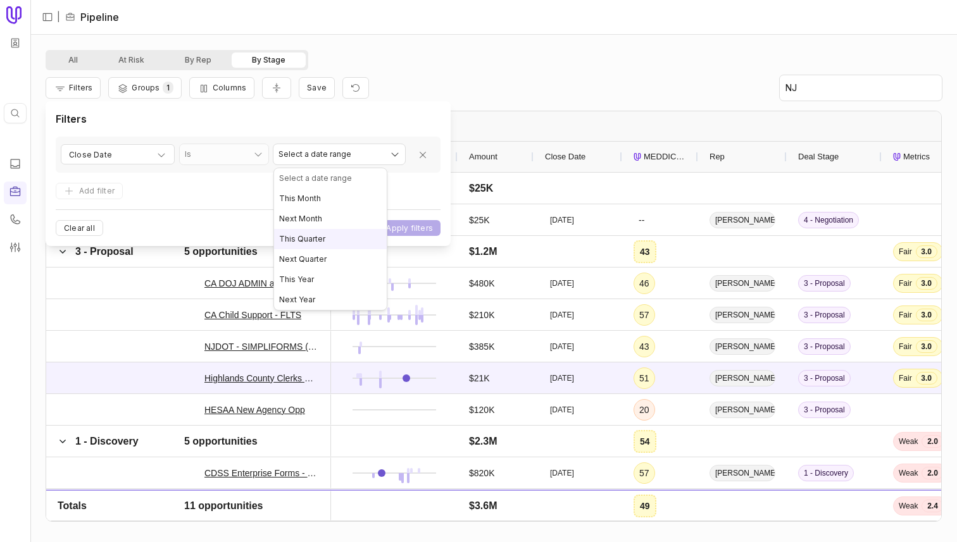
select select "**********"
drag, startPoint x: 307, startPoint y: 242, endPoint x: 436, endPoint y: 225, distance: 130.1
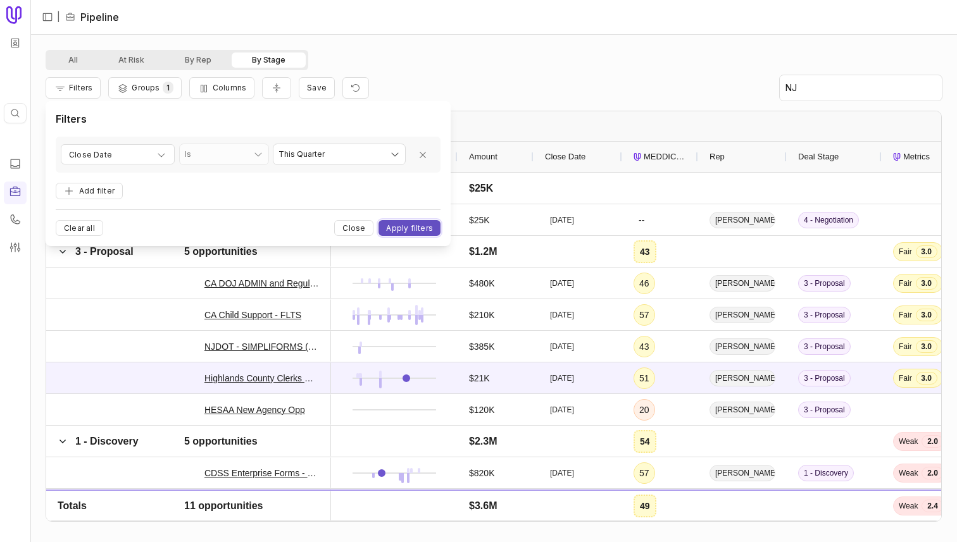
click at [433, 225] on button "Apply filters" at bounding box center [409, 228] width 62 height 16
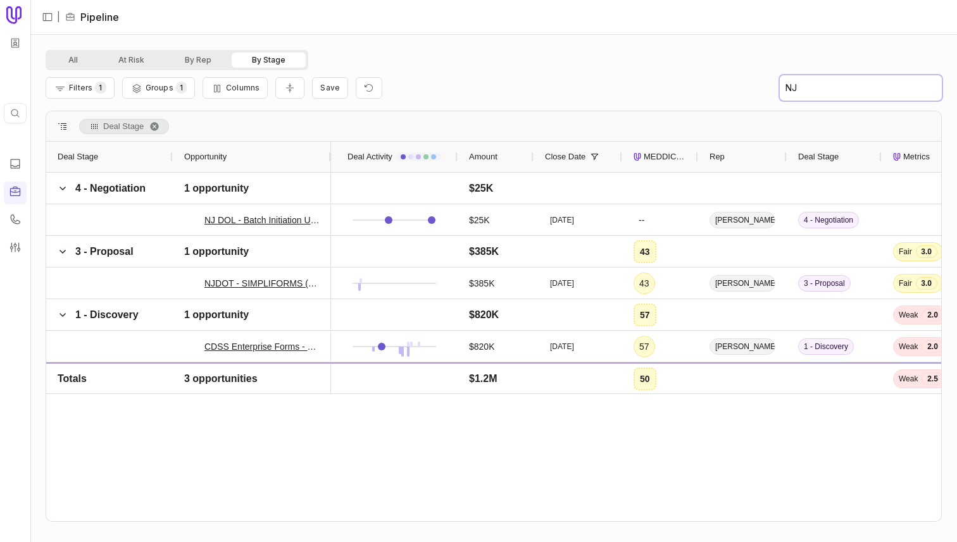
click at [478, 89] on input "NJ" at bounding box center [861, 87] width 162 height 25
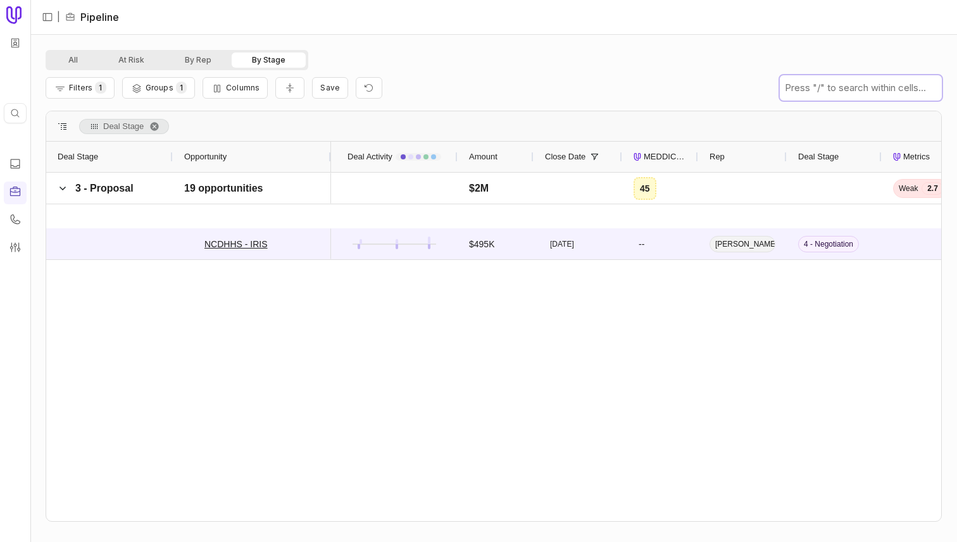
scroll to position [980, 0]
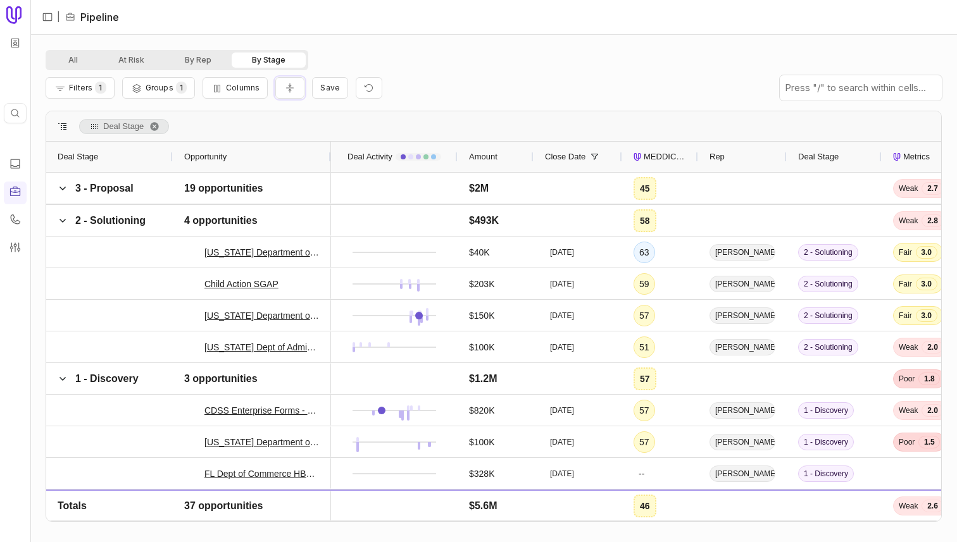
click at [294, 78] on button "Collapse all rows" at bounding box center [289, 88] width 29 height 22
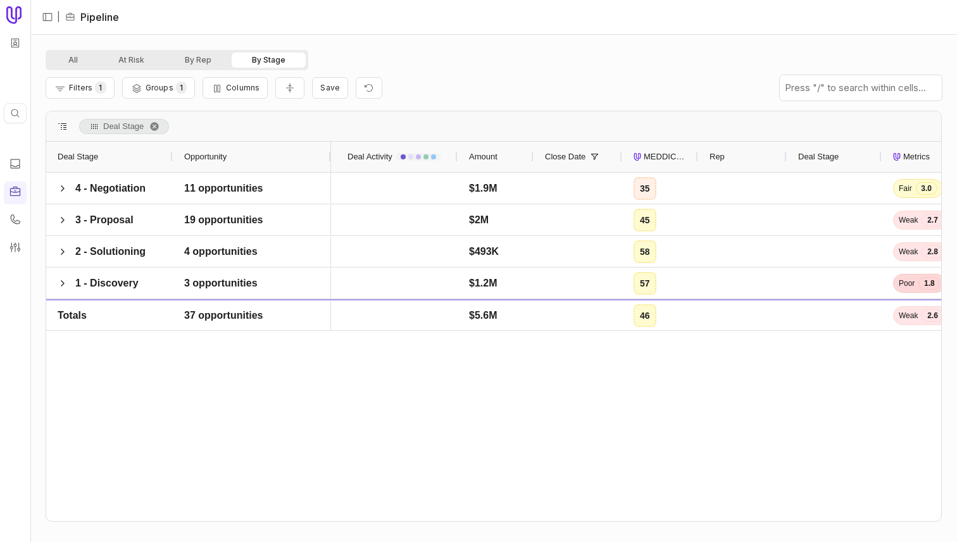
scroll to position [0, 0]
click at [48, 183] on div "4 - Negotiation" at bounding box center [109, 188] width 127 height 31
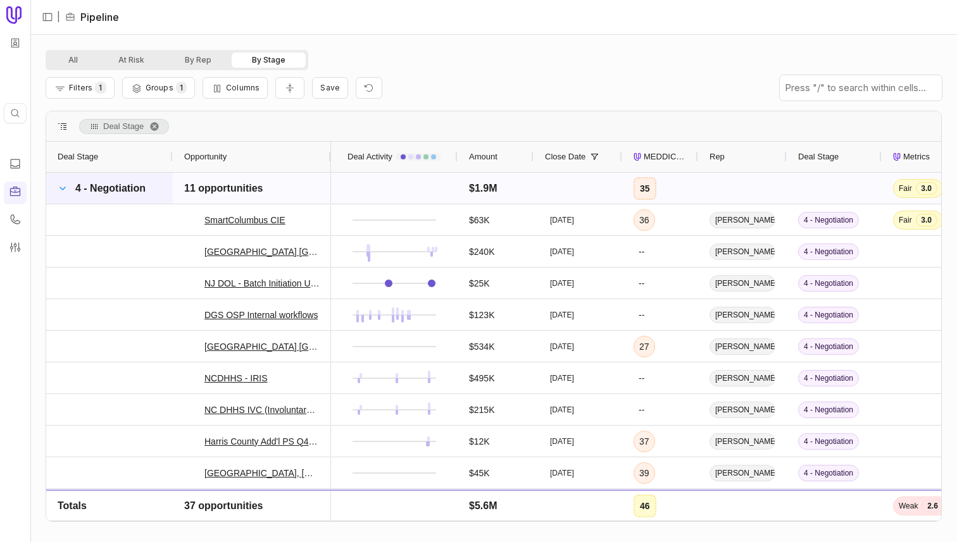
click at [66, 189] on span at bounding box center [63, 188] width 10 height 10
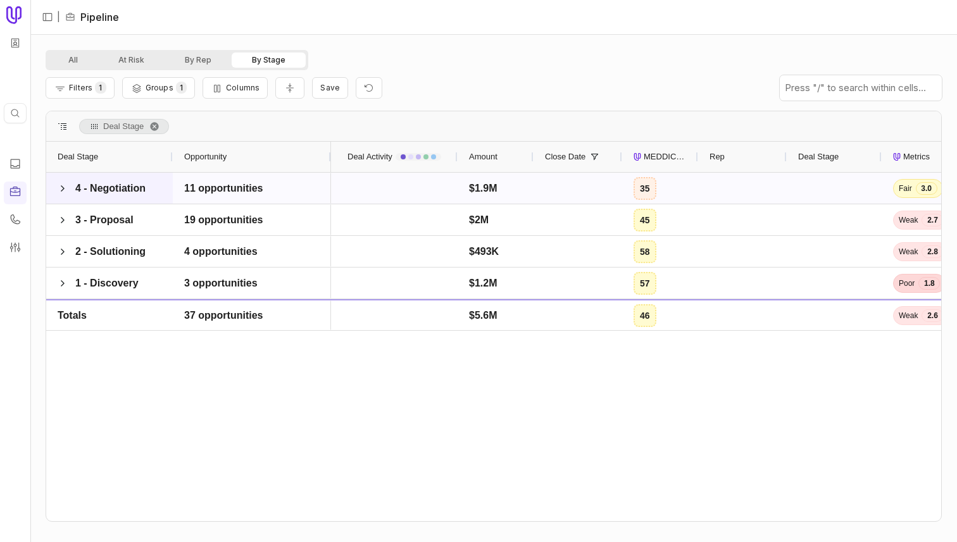
click at [66, 189] on span at bounding box center [63, 188] width 10 height 10
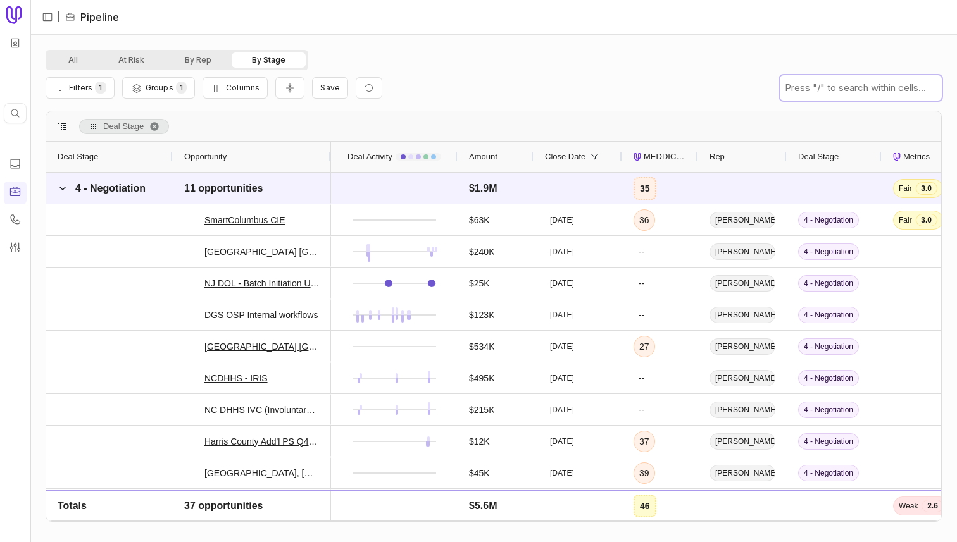
click at [478, 97] on input "text" at bounding box center [861, 87] width 162 height 25
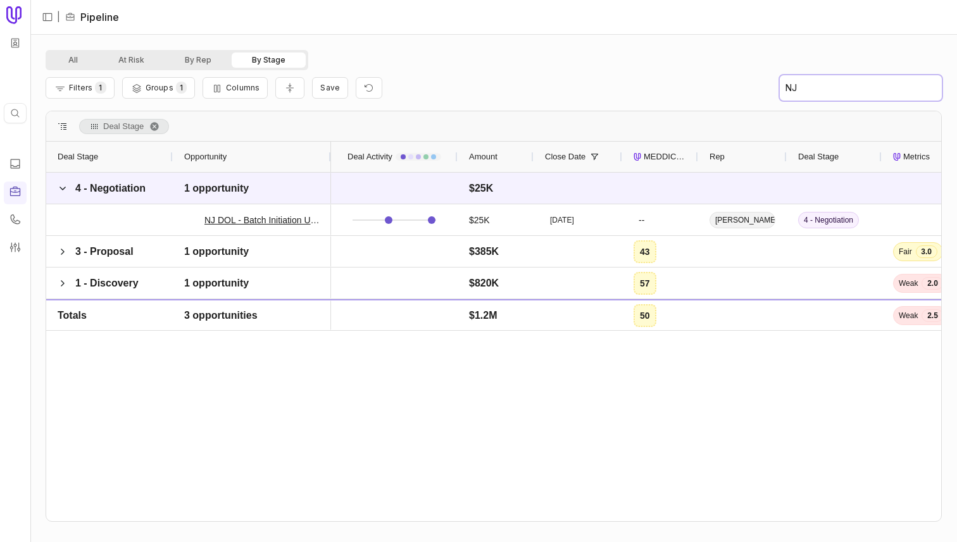
type input "NJ"
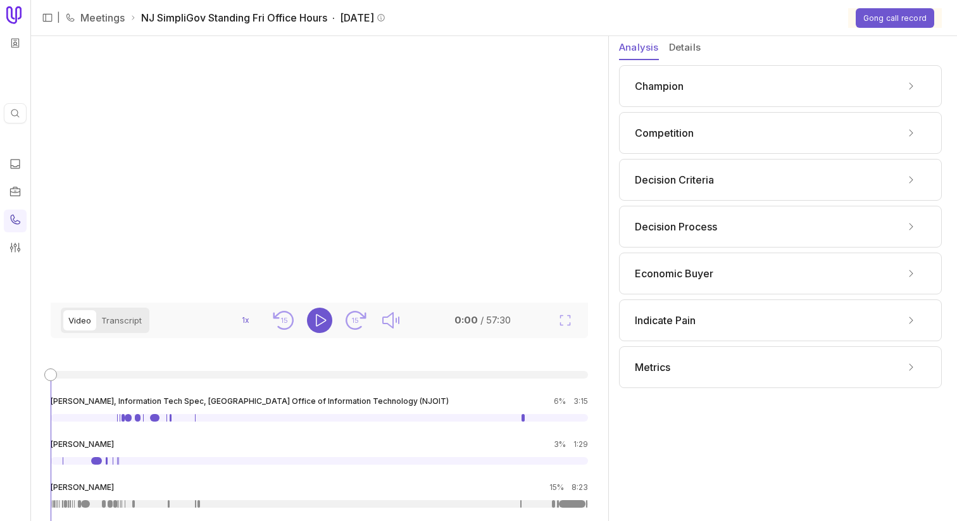
click at [478, 88] on div "Champion" at bounding box center [780, 86] width 291 height 20
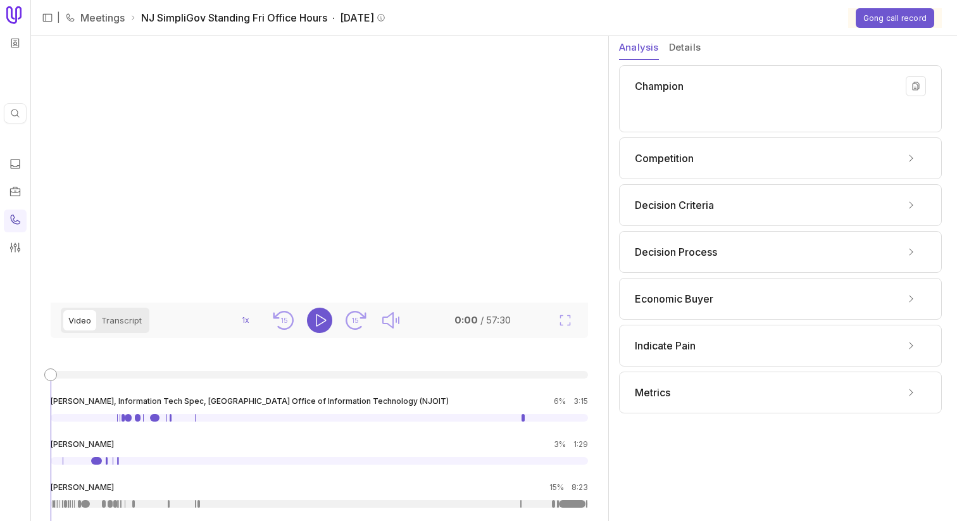
click at [478, 88] on div "Champion" at bounding box center [780, 86] width 291 height 20
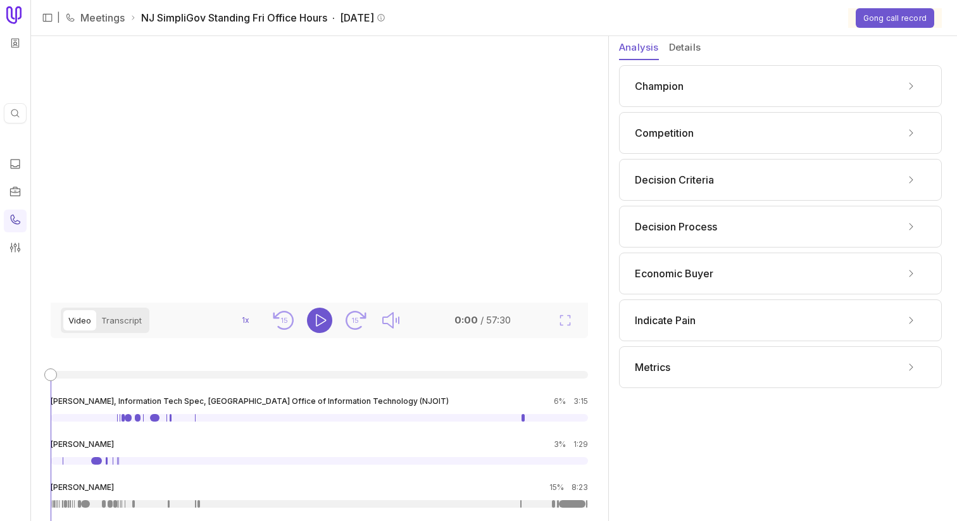
click at [478, 88] on div "Champion" at bounding box center [780, 86] width 291 height 20
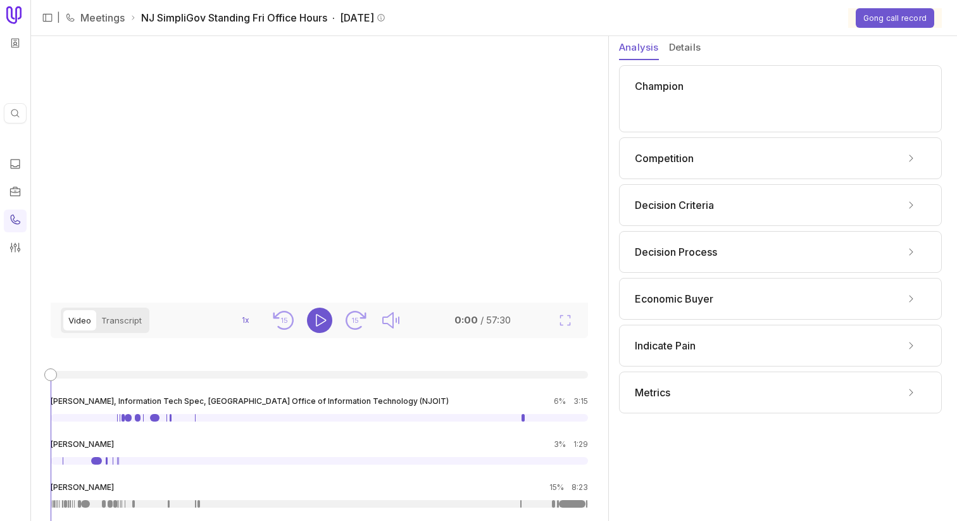
click at [478, 142] on div "Competition" at bounding box center [780, 158] width 323 height 42
click at [478, 156] on div "Competition" at bounding box center [780, 158] width 291 height 20
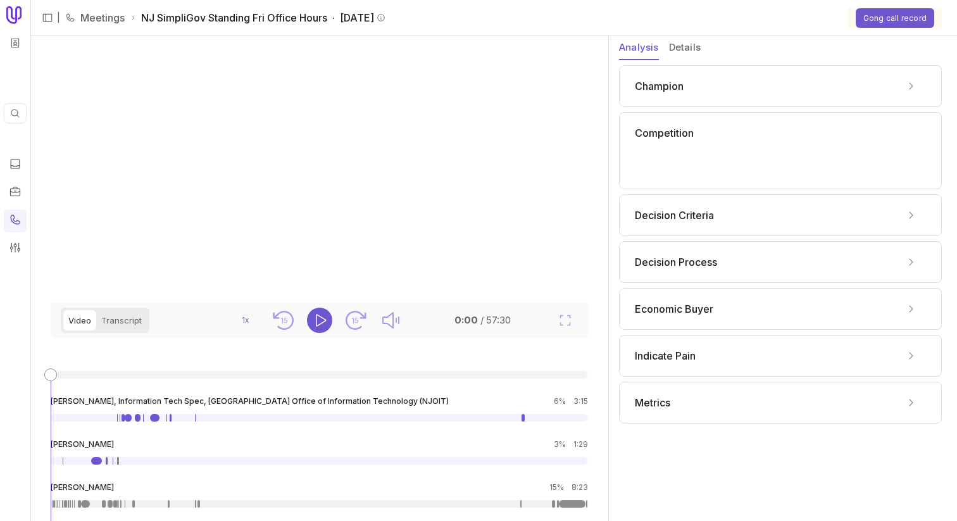
click at [478, 220] on div "Decision Criteria" at bounding box center [780, 215] width 291 height 20
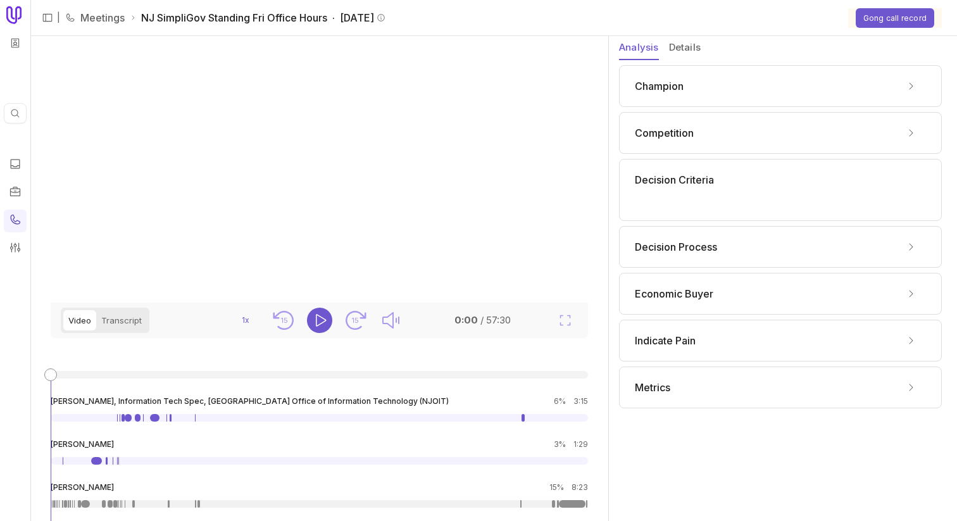
click at [478, 234] on div "Decision Process" at bounding box center [780, 247] width 323 height 42
click at [478, 262] on div "Decision Process" at bounding box center [780, 247] width 323 height 42
click at [478, 252] on div "Decision Process" at bounding box center [780, 247] width 291 height 20
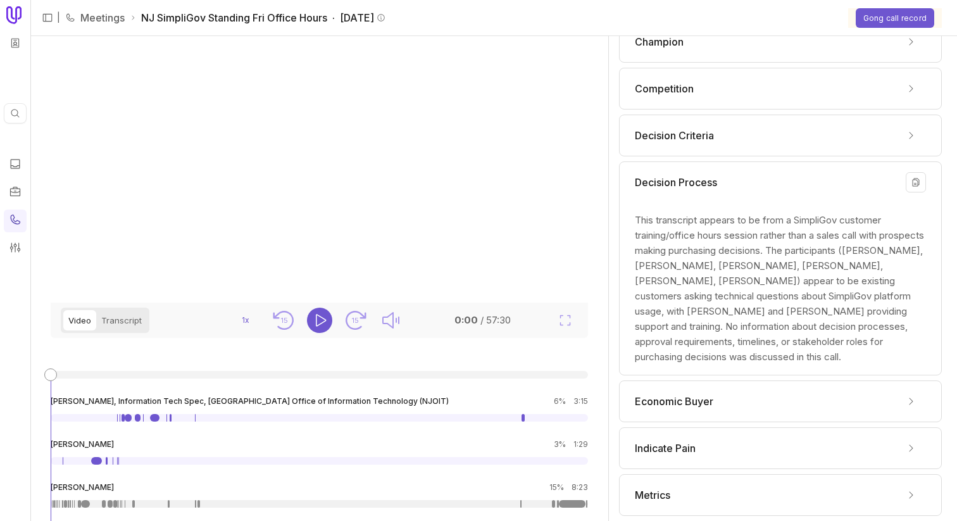
scroll to position [42, 0]
click at [478, 401] on div "Economic Buyer" at bounding box center [780, 404] width 291 height 20
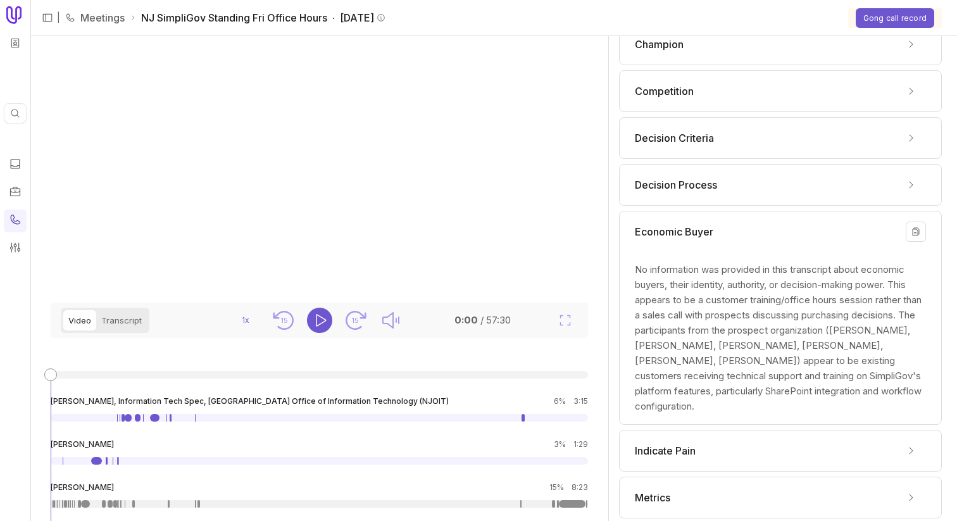
scroll to position [52, 0]
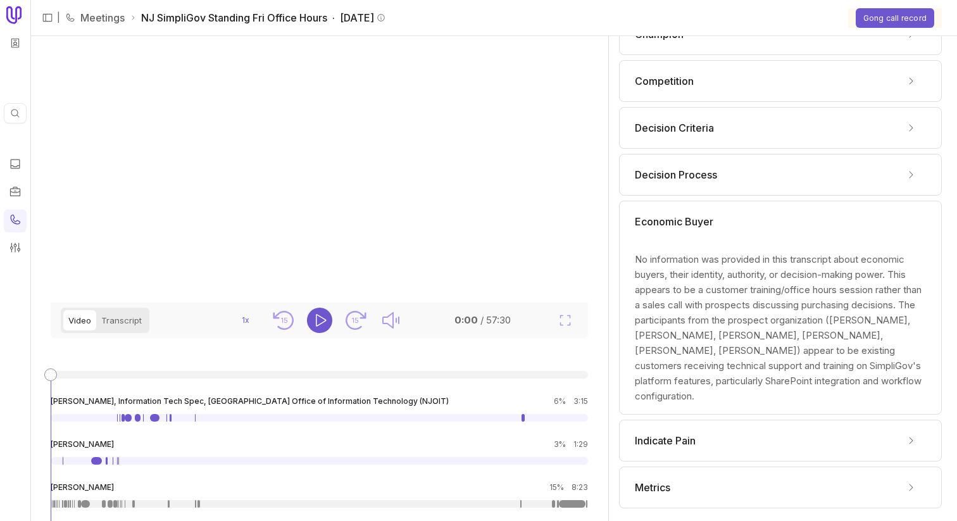
click at [478, 441] on div "Indicate Pain" at bounding box center [780, 440] width 291 height 20
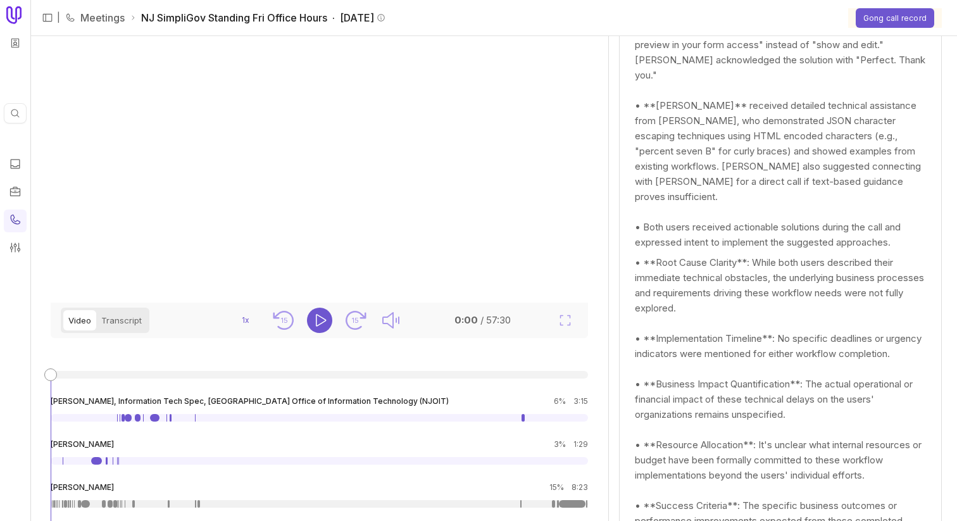
scroll to position [1160, 0]
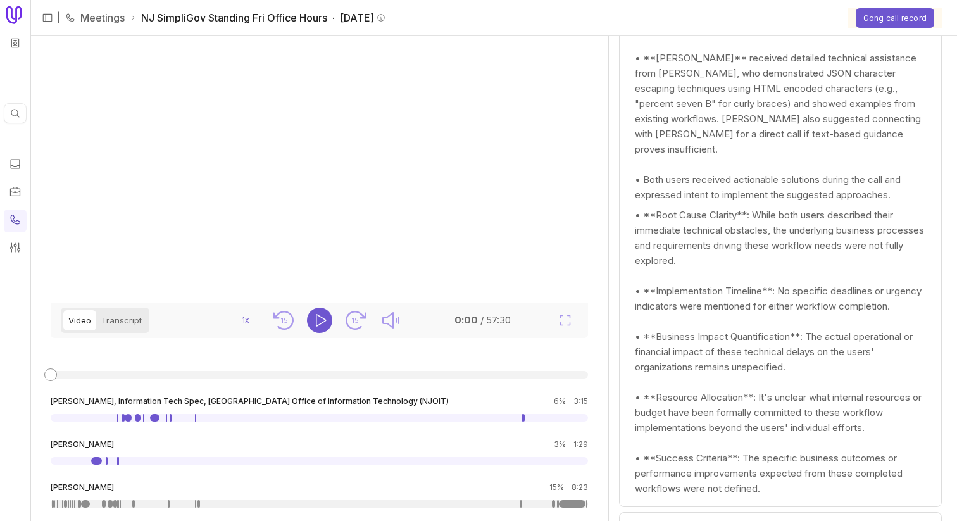
drag, startPoint x: 730, startPoint y: 499, endPoint x: 730, endPoint y: 489, distance: 9.5
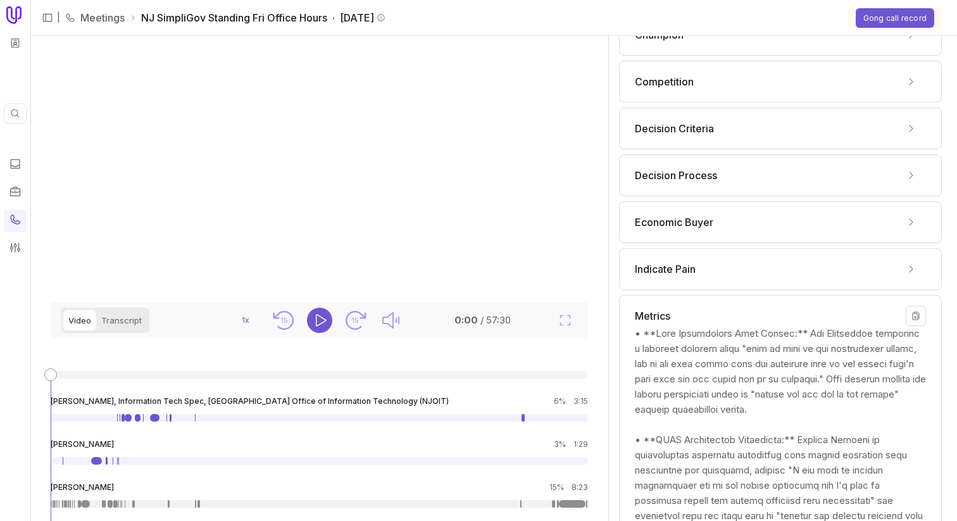
scroll to position [0, 0]
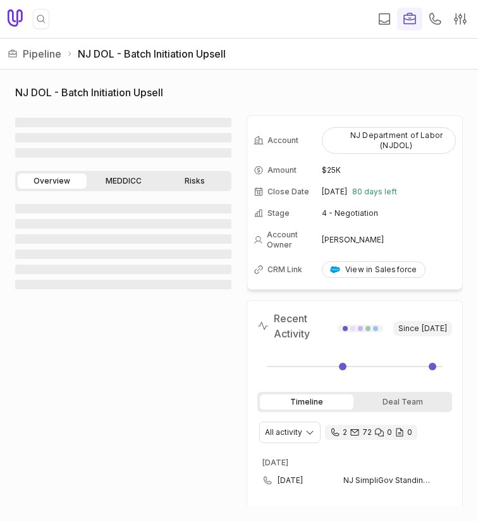
click at [127, 183] on link "MEDDICC" at bounding box center [123, 180] width 69 height 15
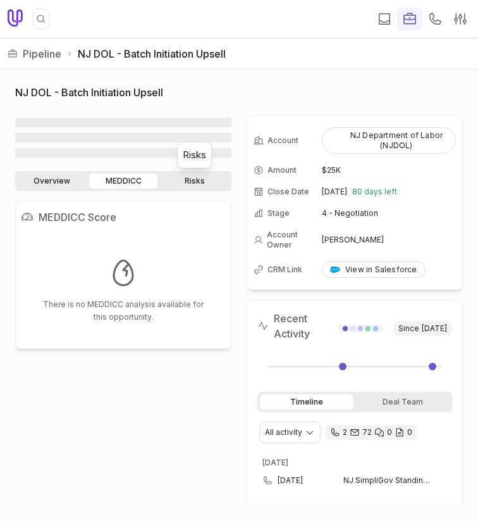
click at [202, 183] on link "Risks" at bounding box center [194, 180] width 69 height 15
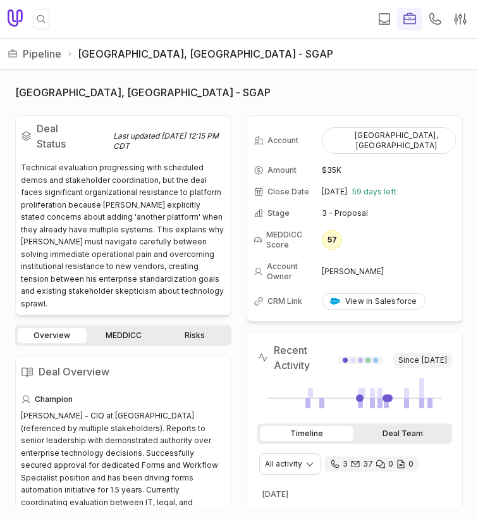
click at [390, 426] on div "Deal Team" at bounding box center [403, 433] width 94 height 15
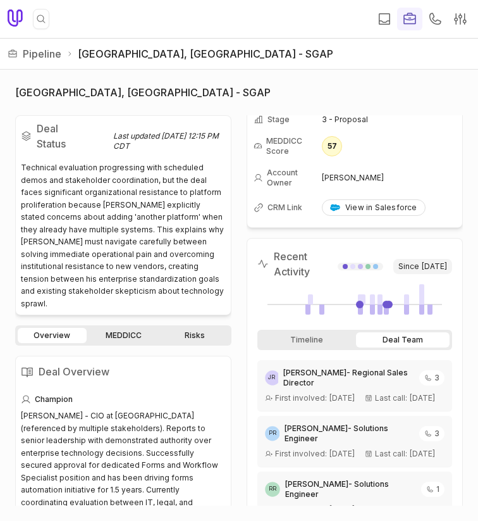
scroll to position [121, 0]
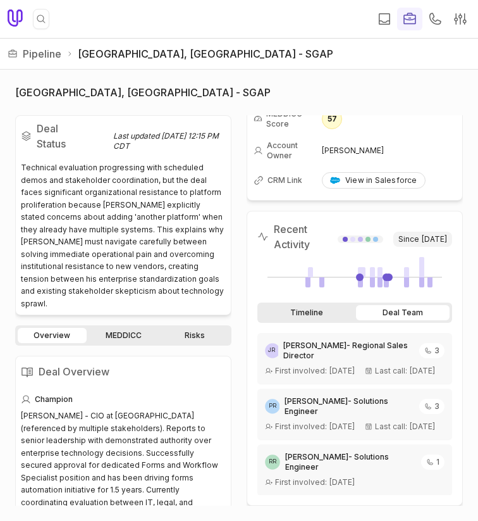
click at [307, 305] on div "Timeline" at bounding box center [307, 312] width 94 height 15
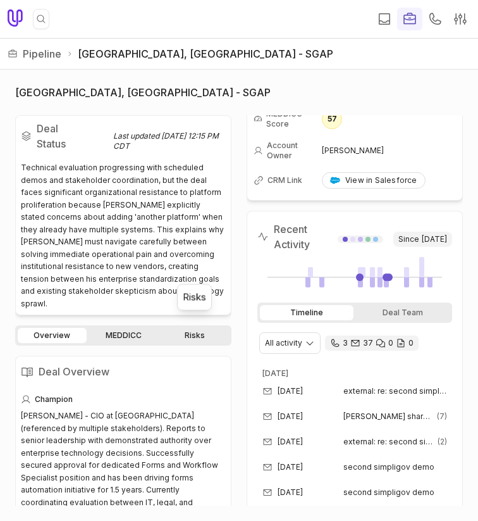
click at [171, 328] on link "Risks" at bounding box center [194, 335] width 69 height 15
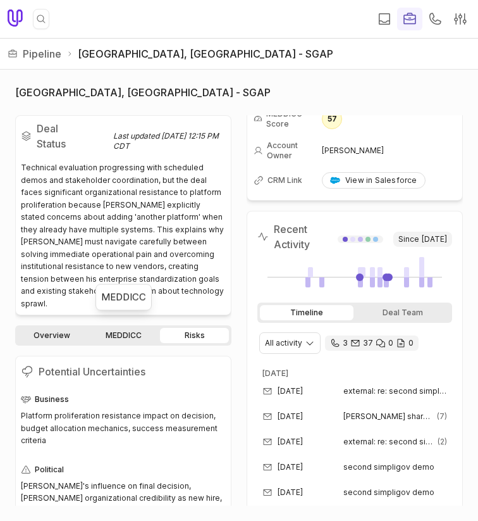
click at [128, 328] on link "MEDDICC" at bounding box center [123, 335] width 69 height 15
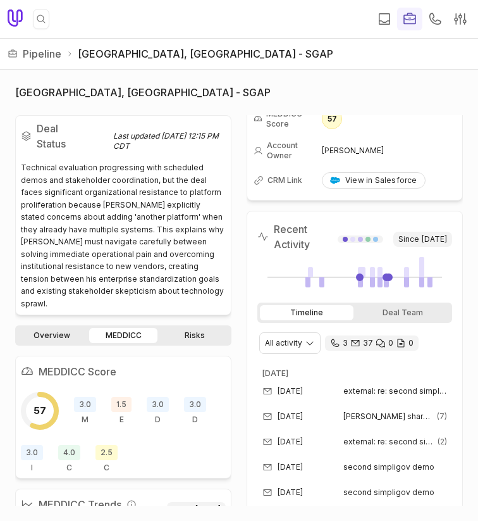
click at [114, 397] on span "1.5" at bounding box center [121, 404] width 20 height 15
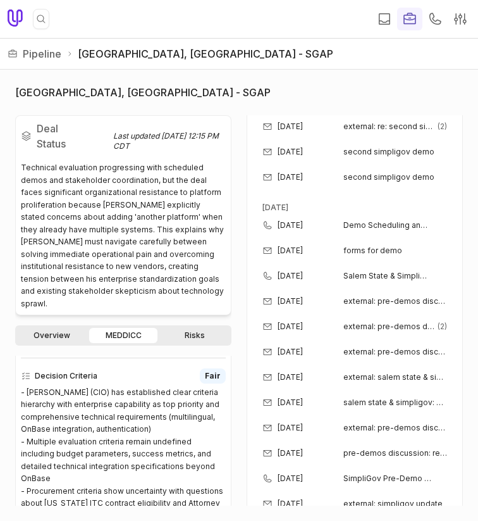
scroll to position [807, 0]
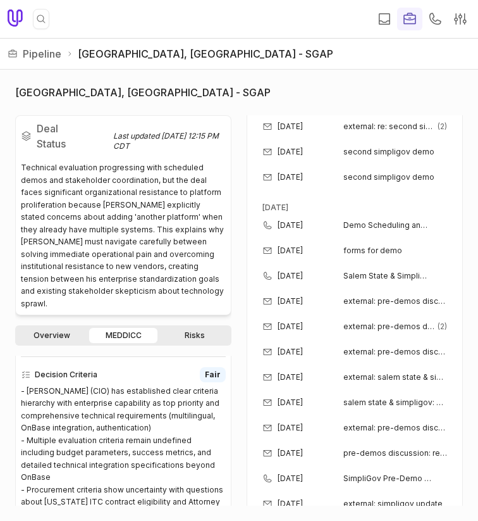
click at [52, 306] on div "Deal Status Last updated Oct 10, 2025, 12:15 PM CDT Technical evaluation progre…" at bounding box center [123, 310] width 216 height 390
click at [52, 328] on link "Overview" at bounding box center [52, 335] width 69 height 15
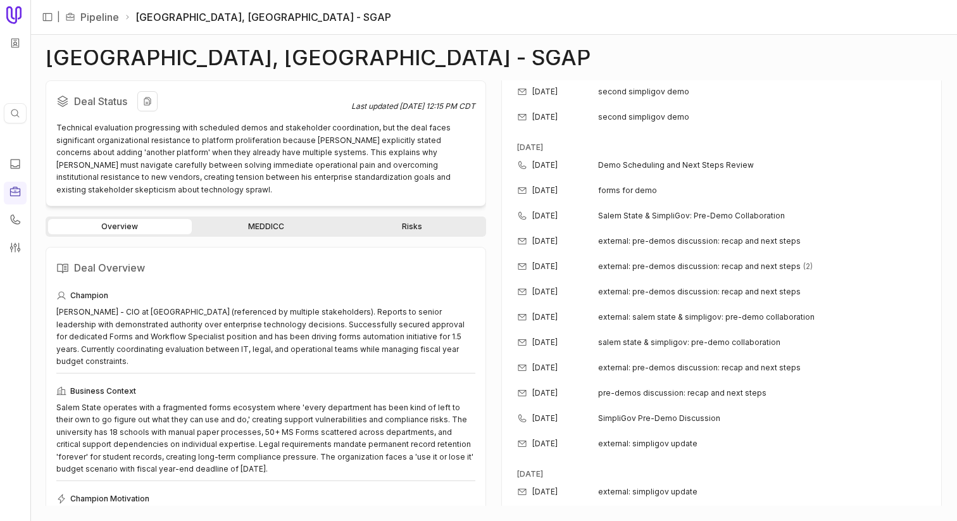
scroll to position [421, 0]
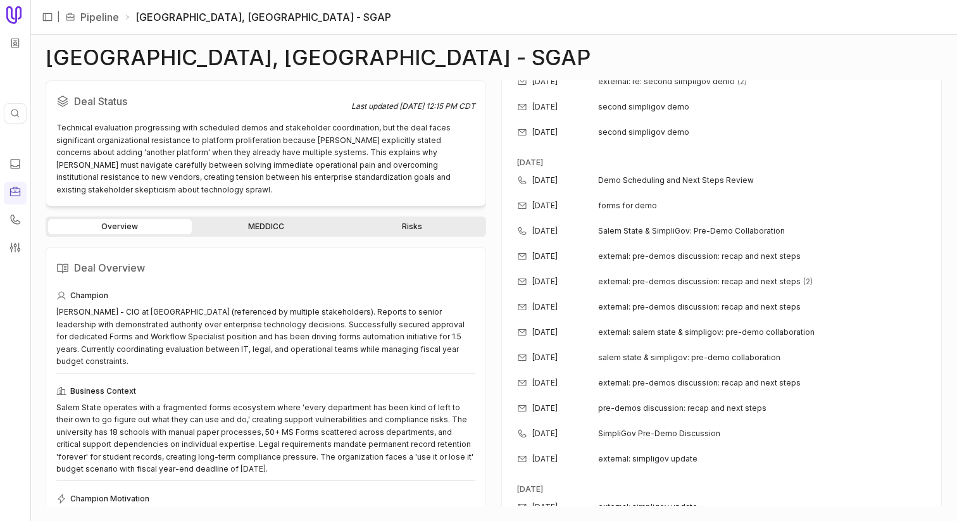
click at [255, 288] on div "Champion" at bounding box center [265, 295] width 419 height 15
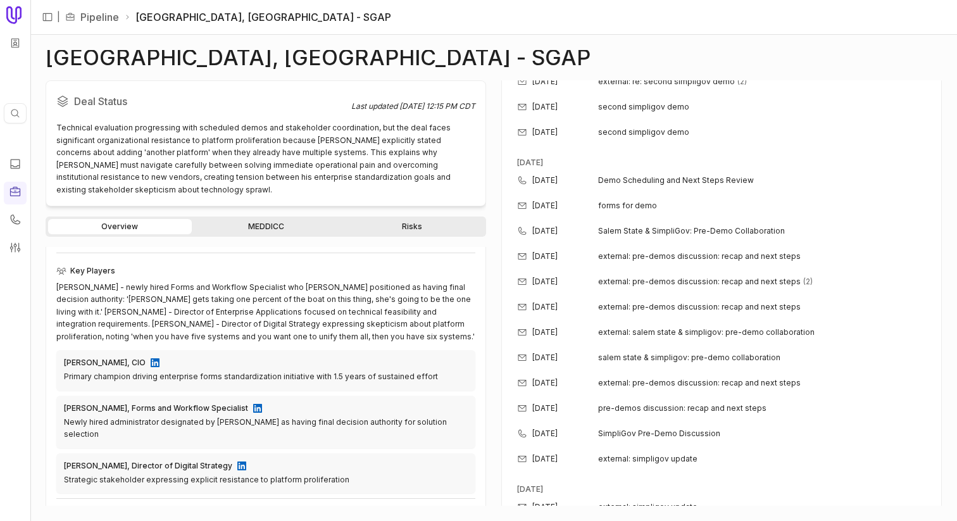
scroll to position [0, 0]
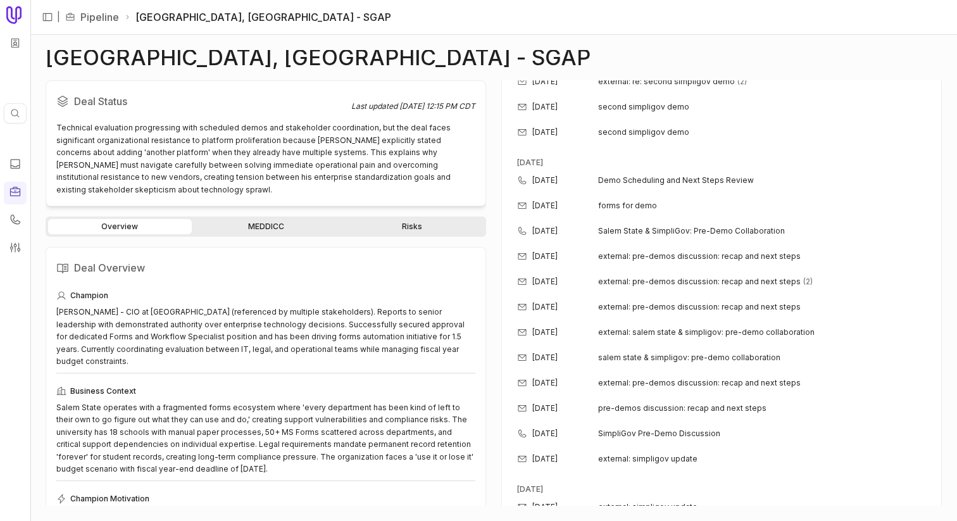
click at [275, 219] on link "MEDDICC" at bounding box center [266, 226] width 144 height 15
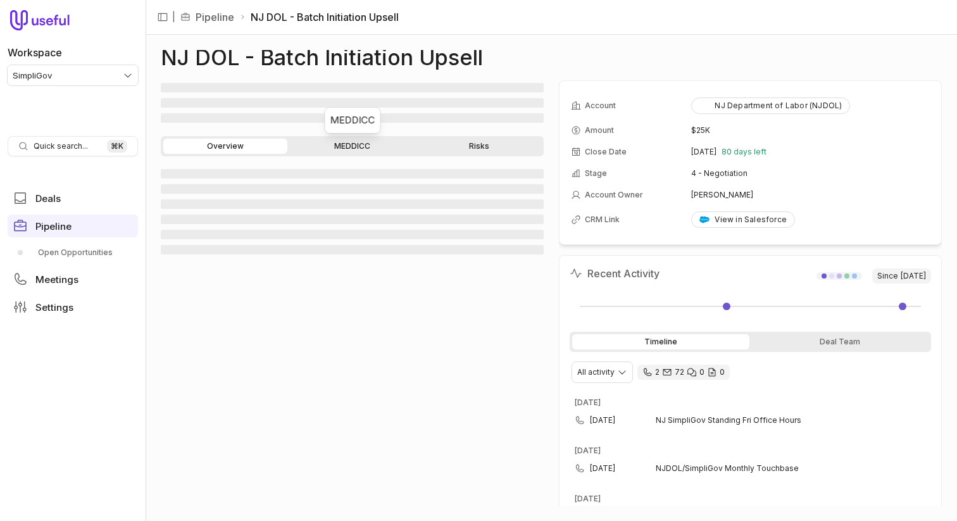
click at [330, 146] on link "MEDDICC" at bounding box center [352, 146] width 124 height 15
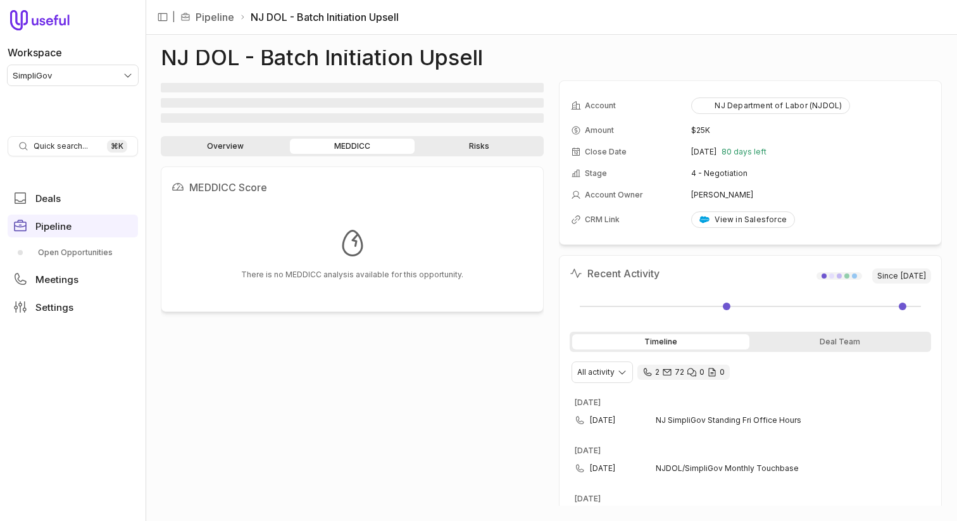
click at [458, 149] on link "Risks" at bounding box center [479, 146] width 124 height 15
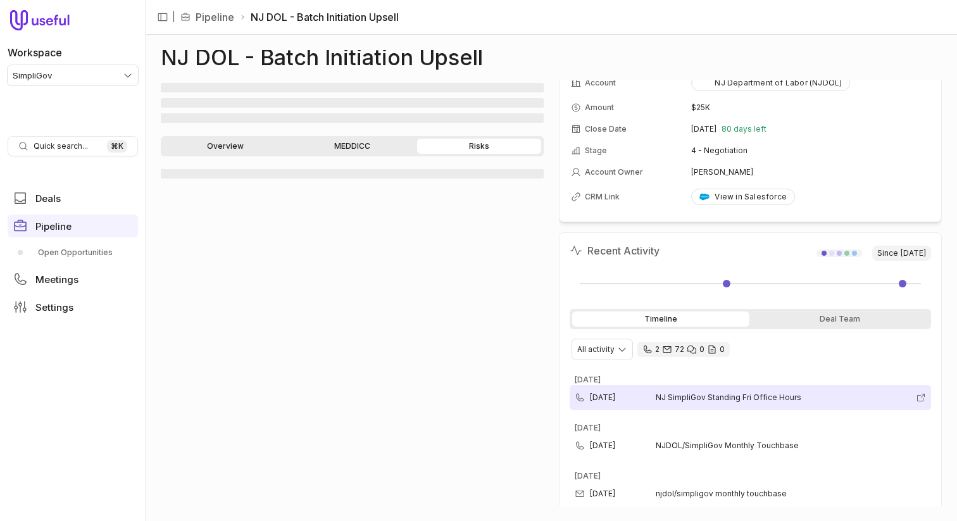
scroll to position [22, 0]
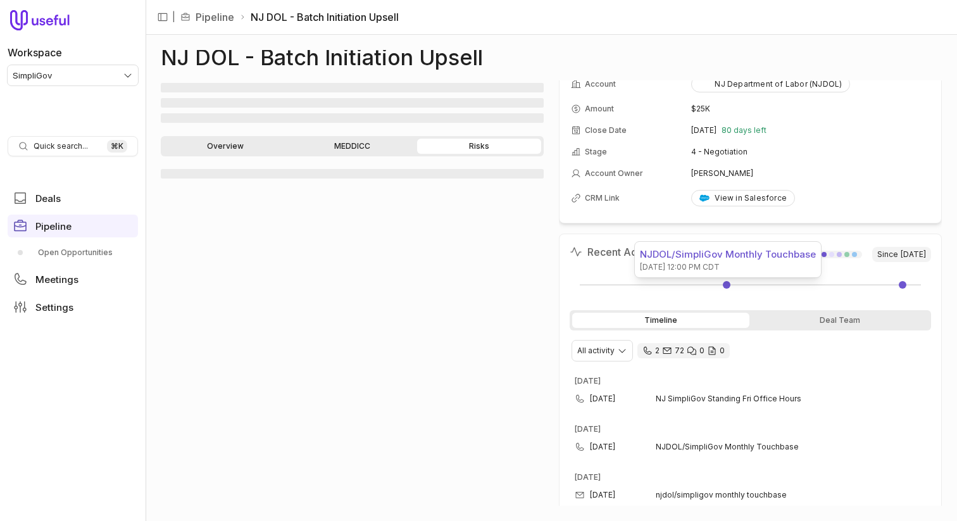
click at [727, 283] on link at bounding box center [727, 285] width 8 height 8
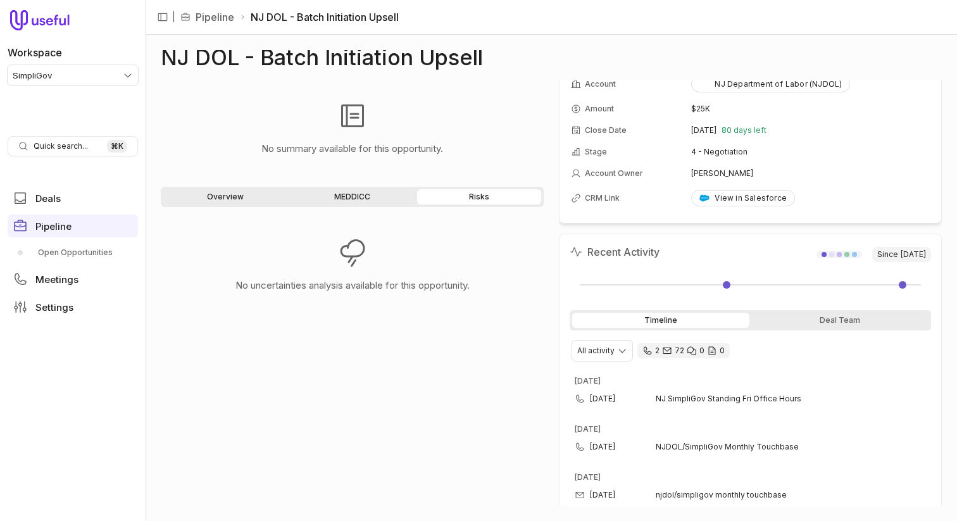
click at [228, 204] on div "Overview MEDDICC Risks" at bounding box center [352, 197] width 383 height 20
drag, startPoint x: 248, startPoint y: 185, endPoint x: 244, endPoint y: 195, distance: 11.1
click at [248, 185] on div "No summary available for this opportunity. Overview MEDDICC Risks No uncertaint…" at bounding box center [352, 292] width 383 height 425
click at [244, 195] on link "Overview" at bounding box center [225, 196] width 124 height 15
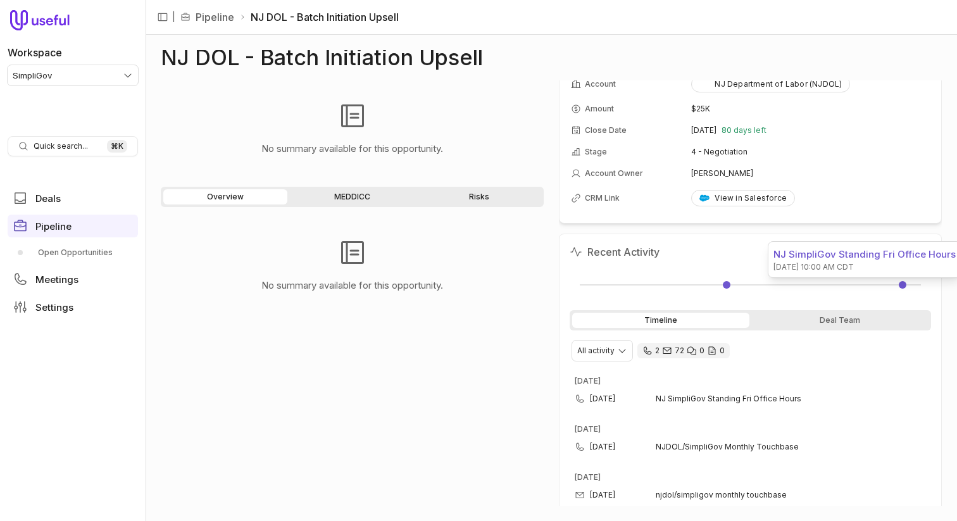
click at [900, 286] on link at bounding box center [903, 285] width 8 height 8
click at [901, 285] on link at bounding box center [903, 285] width 8 height 8
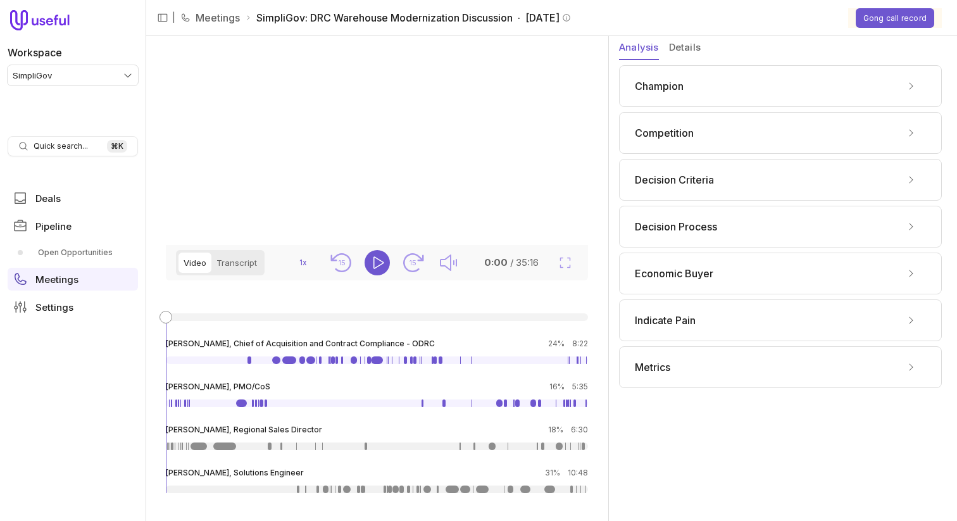
click at [691, 49] on button "Details" at bounding box center [685, 48] width 32 height 24
click at [638, 46] on button "Analysis" at bounding box center [639, 48] width 40 height 24
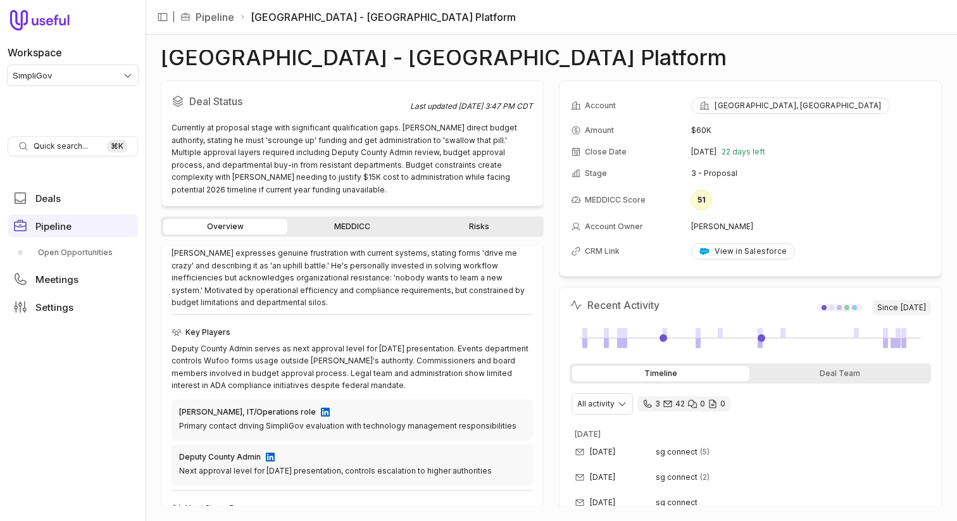
scroll to position [306, 0]
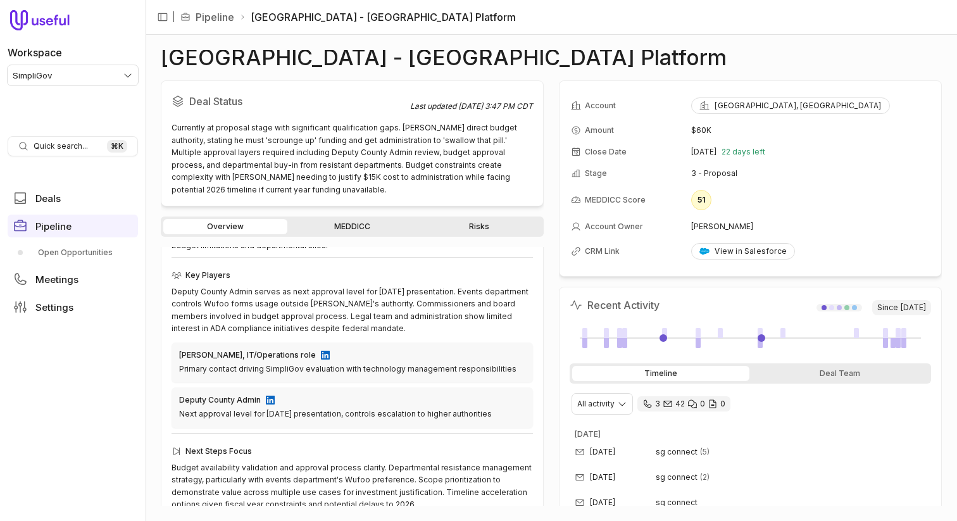
click at [337, 228] on link "MEDDICC" at bounding box center [352, 226] width 124 height 15
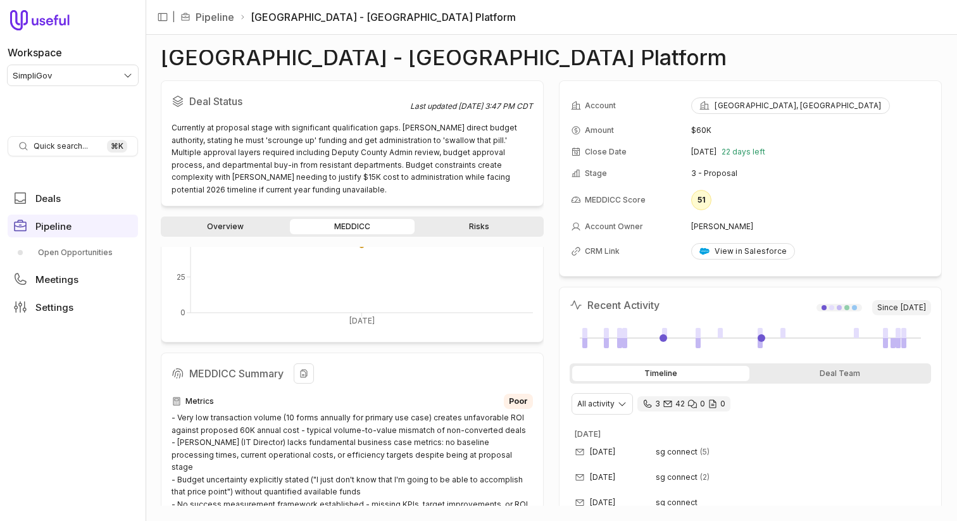
scroll to position [236, 0]
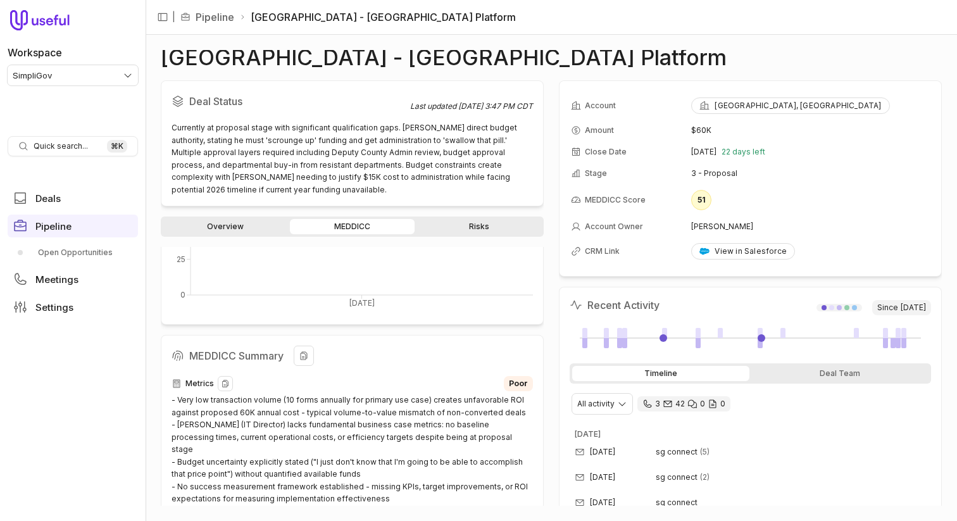
click at [258, 412] on div "- Very low transaction volume (10 forms annually for primary use case) creates …" at bounding box center [351, 449] width 361 height 111
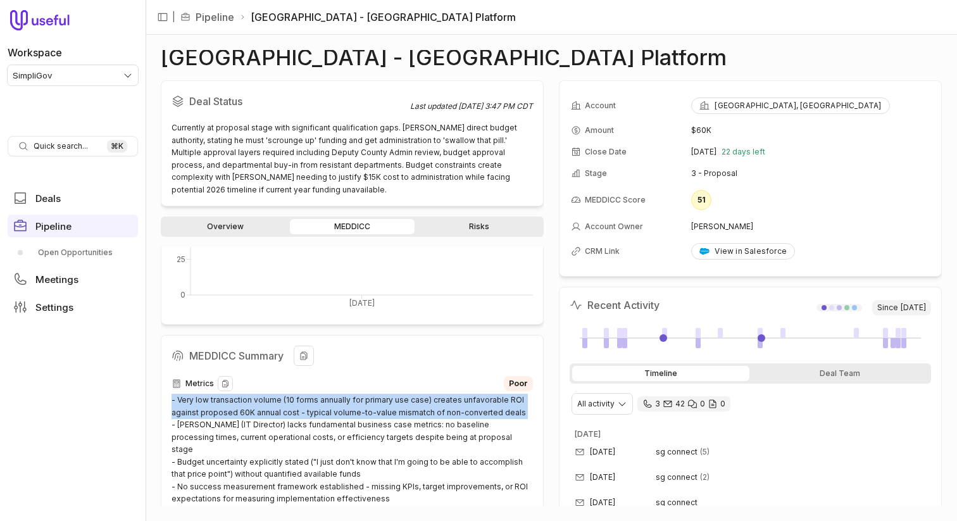
click at [258, 412] on div "- Very low transaction volume (10 forms annually for primary use case) creates …" at bounding box center [351, 449] width 361 height 111
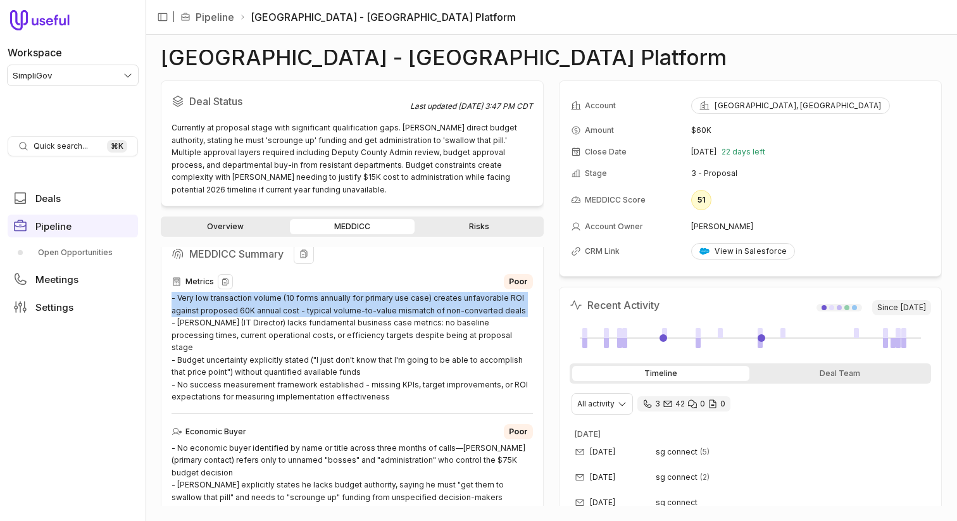
scroll to position [339, 0]
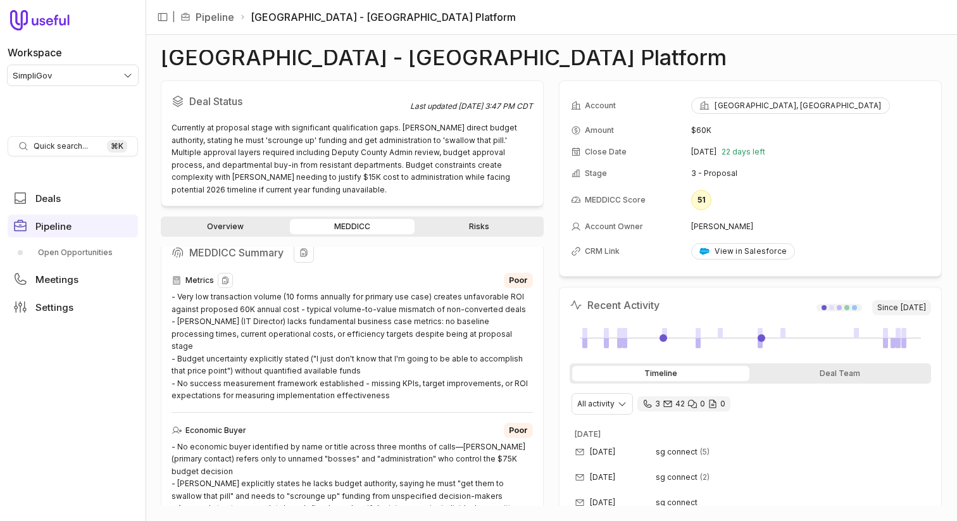
click at [221, 353] on div "- Very low transaction volume (10 forms annually for primary use case) creates …" at bounding box center [351, 345] width 361 height 111
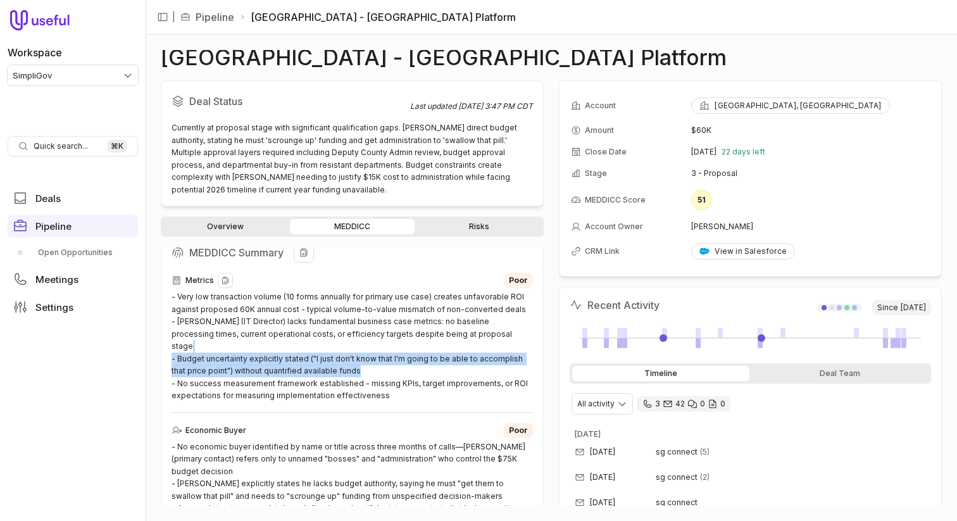
click at [221, 353] on div "- Very low transaction volume (10 forms annually for primary use case) creates …" at bounding box center [351, 345] width 361 height 111
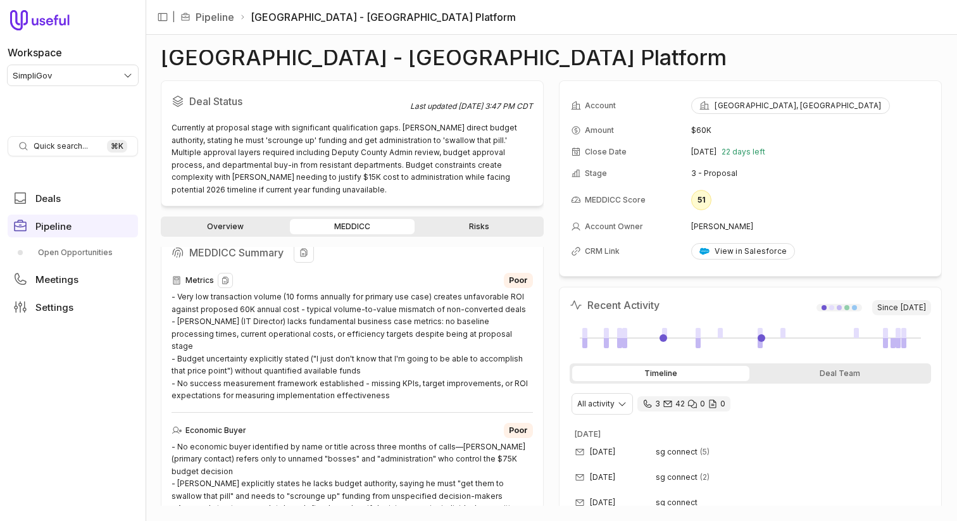
click at [370, 376] on div "- Very low transaction volume (10 forms annually for primary use case) creates …" at bounding box center [351, 345] width 361 height 111
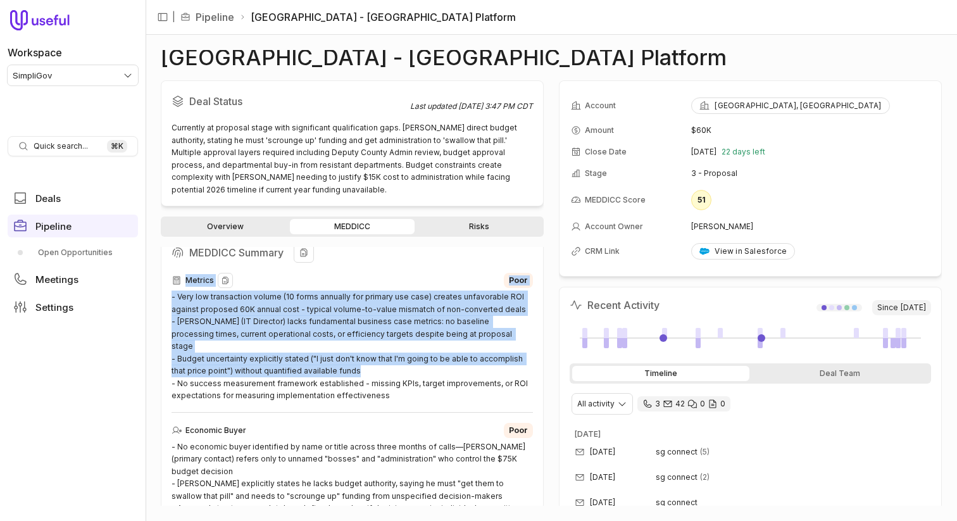
click at [370, 376] on div "- Very low transaction volume (10 forms annually for primary use case) creates …" at bounding box center [351, 345] width 361 height 111
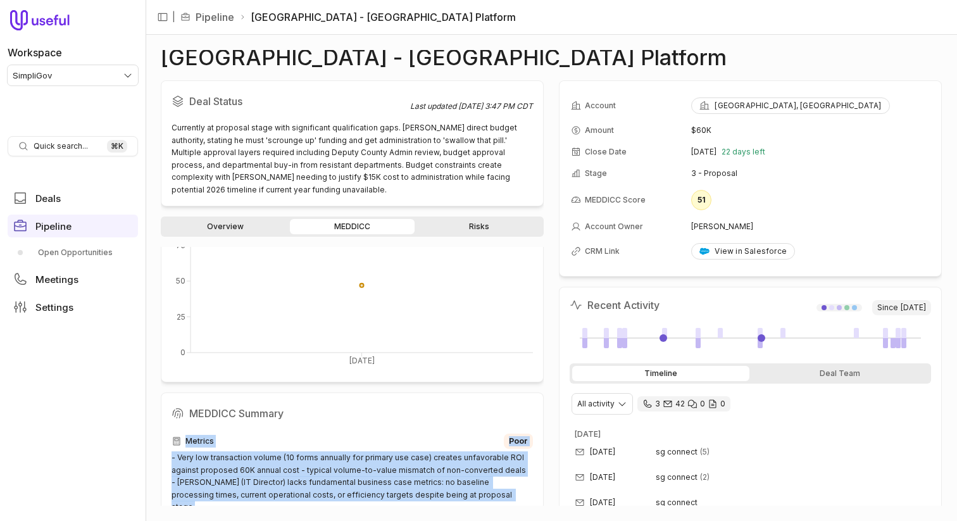
scroll to position [84, 0]
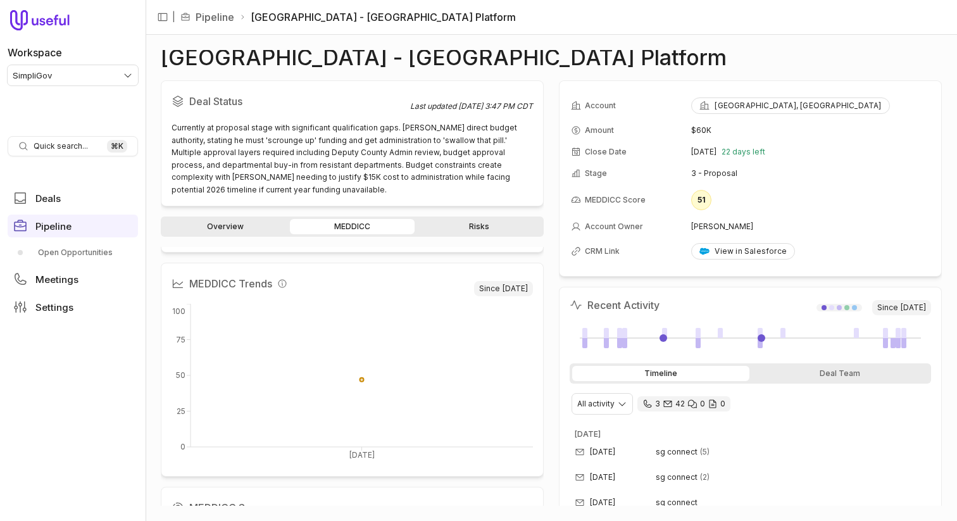
click at [469, 216] on div "Overview MEDDICC Risks" at bounding box center [352, 226] width 383 height 20
click at [458, 224] on link "Risks" at bounding box center [479, 226] width 124 height 15
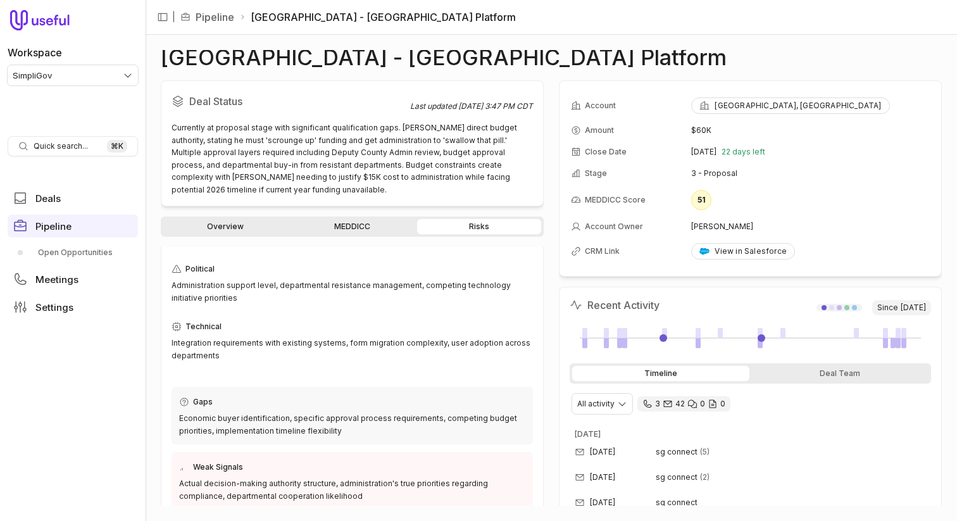
click at [361, 225] on link "MEDDICC" at bounding box center [352, 226] width 124 height 15
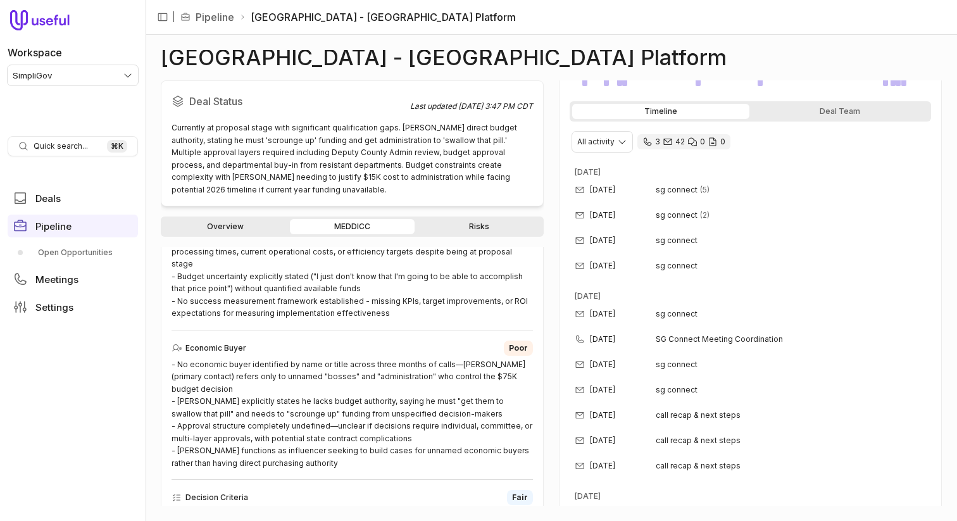
scroll to position [261, 0]
click at [669, 187] on span "sg connect" at bounding box center [677, 190] width 42 height 10
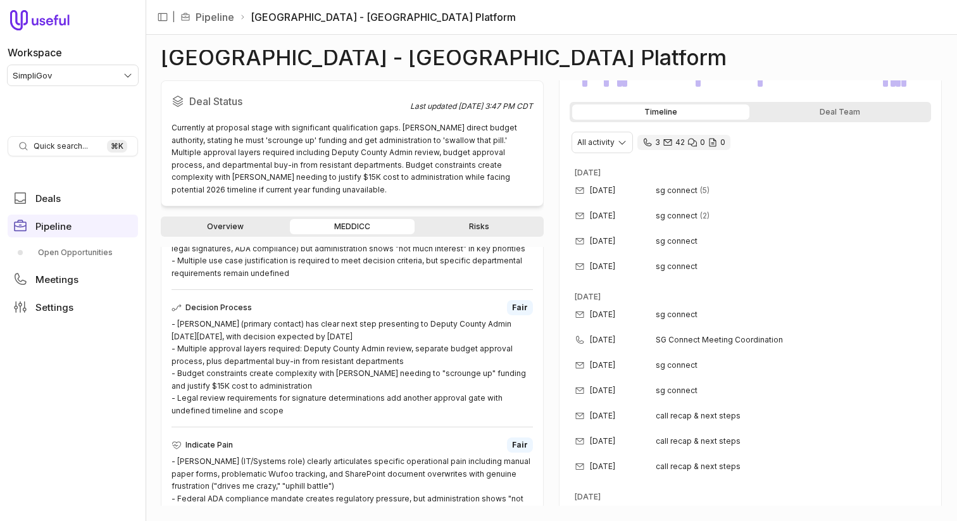
scroll to position [0, 0]
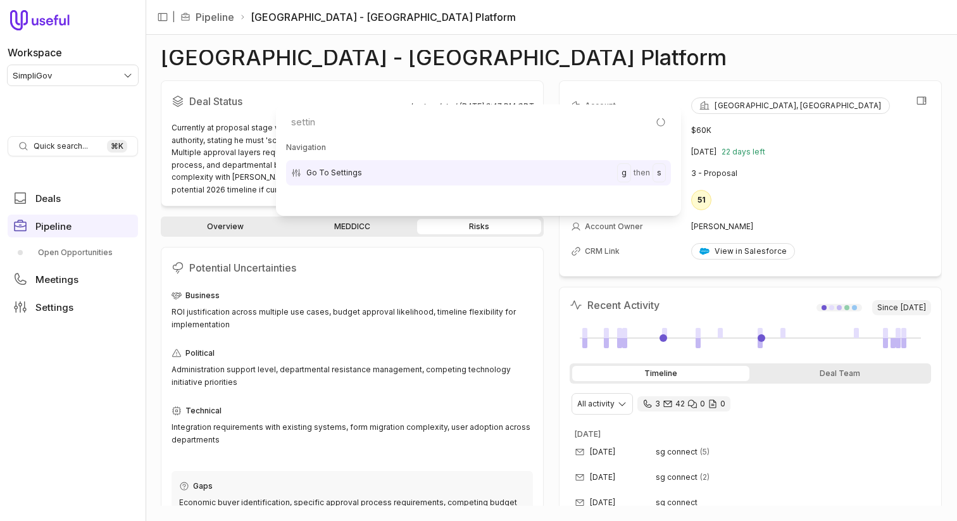
type input "setting"
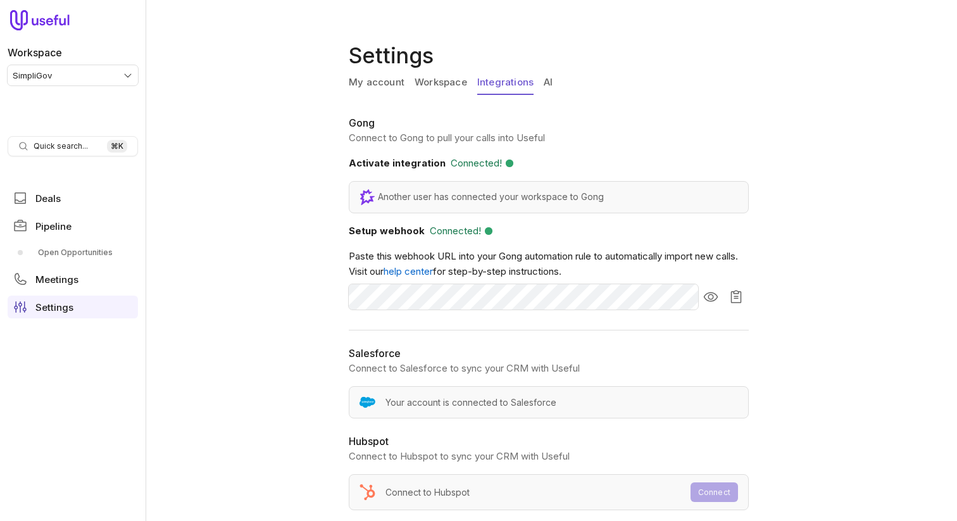
click at [545, 84] on link "AI" at bounding box center [548, 83] width 9 height 24
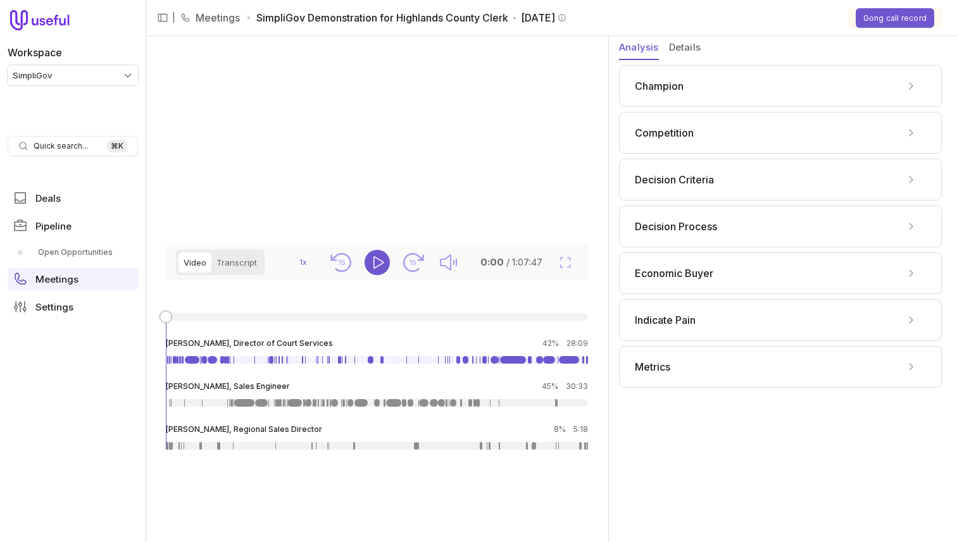
click at [700, 139] on div "Competition" at bounding box center [780, 133] width 291 height 20
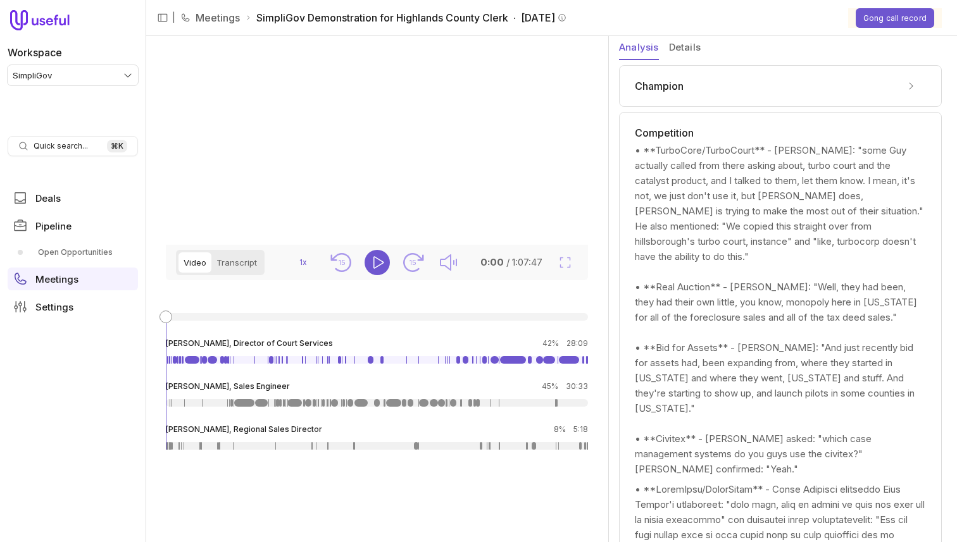
click at [731, 104] on div "Champion" at bounding box center [780, 86] width 323 height 42
click at [718, 87] on div "Champion" at bounding box center [780, 86] width 291 height 20
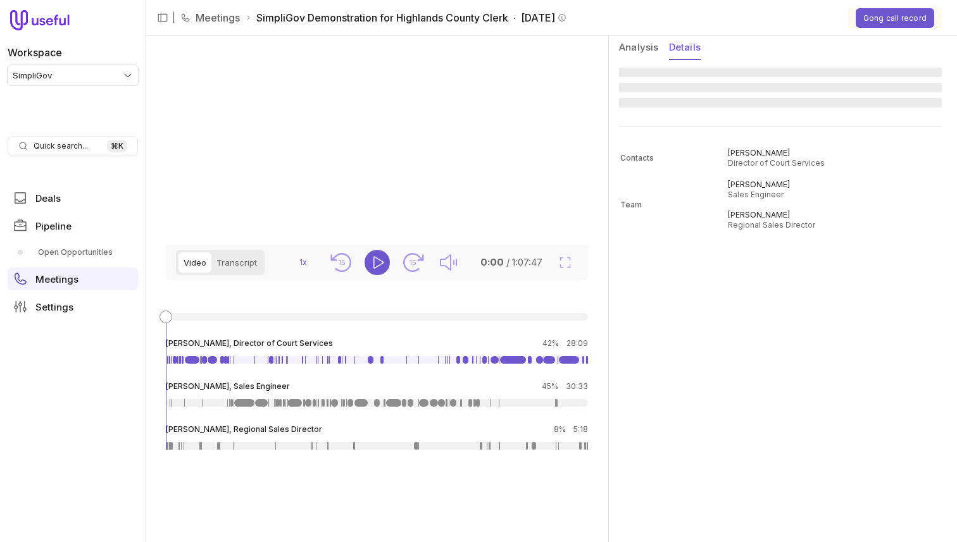
click at [680, 43] on button "Details" at bounding box center [685, 48] width 32 height 24
